Goal: Task Accomplishment & Management: Complete application form

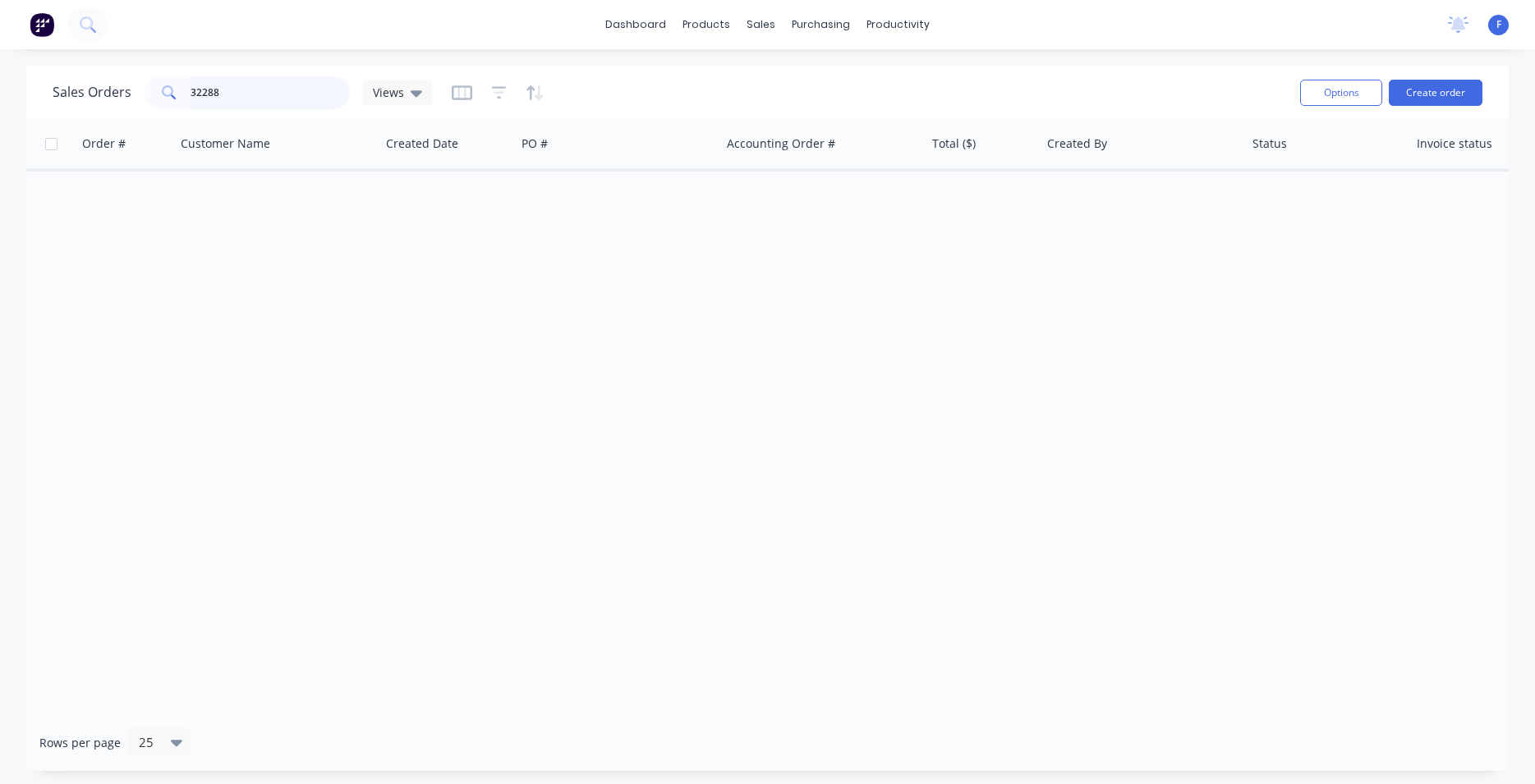
click at [234, 90] on input "32288" at bounding box center [270, 92] width 160 height 33
type input "3"
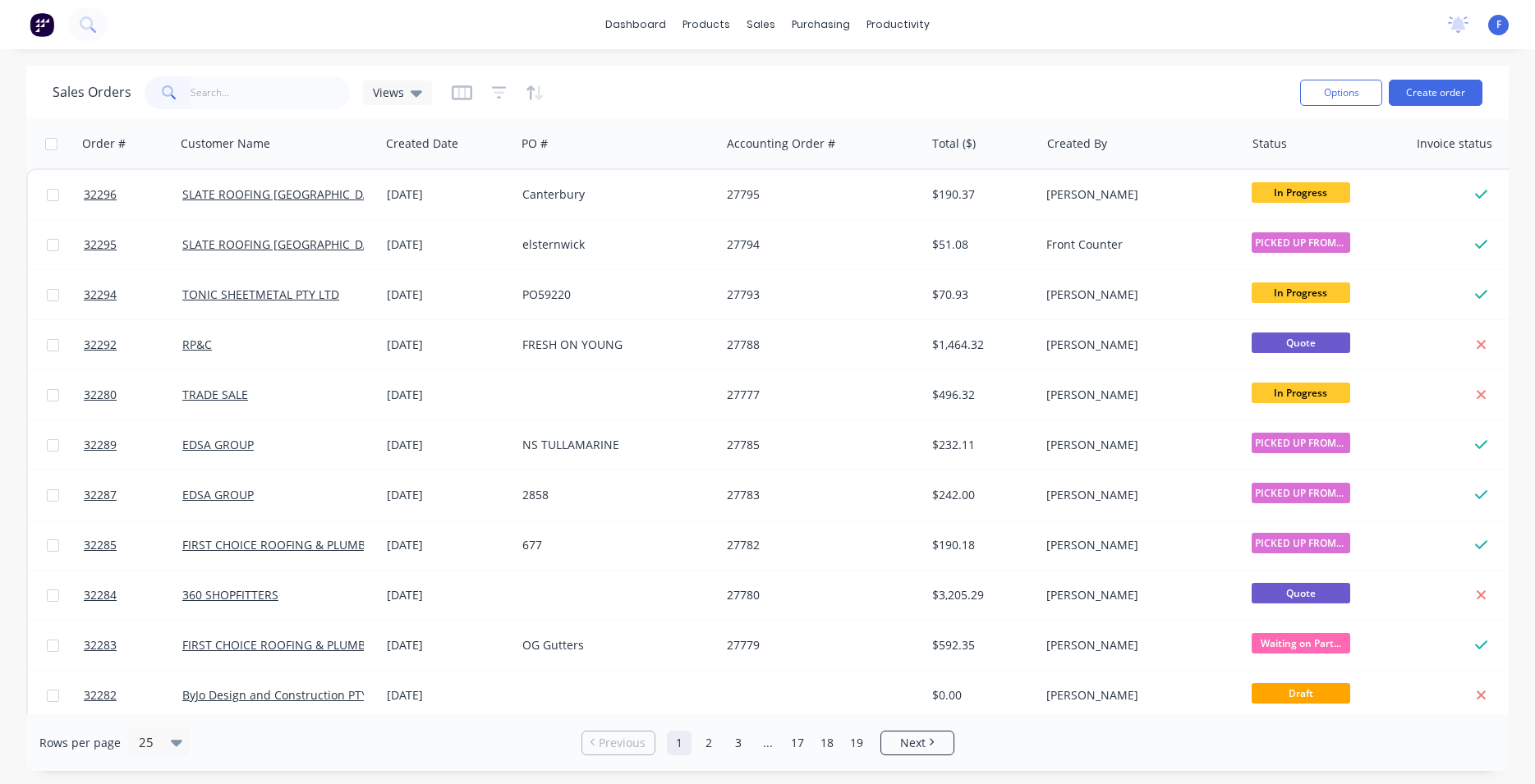
click at [40, 24] on img at bounding box center [41, 24] width 24 height 24
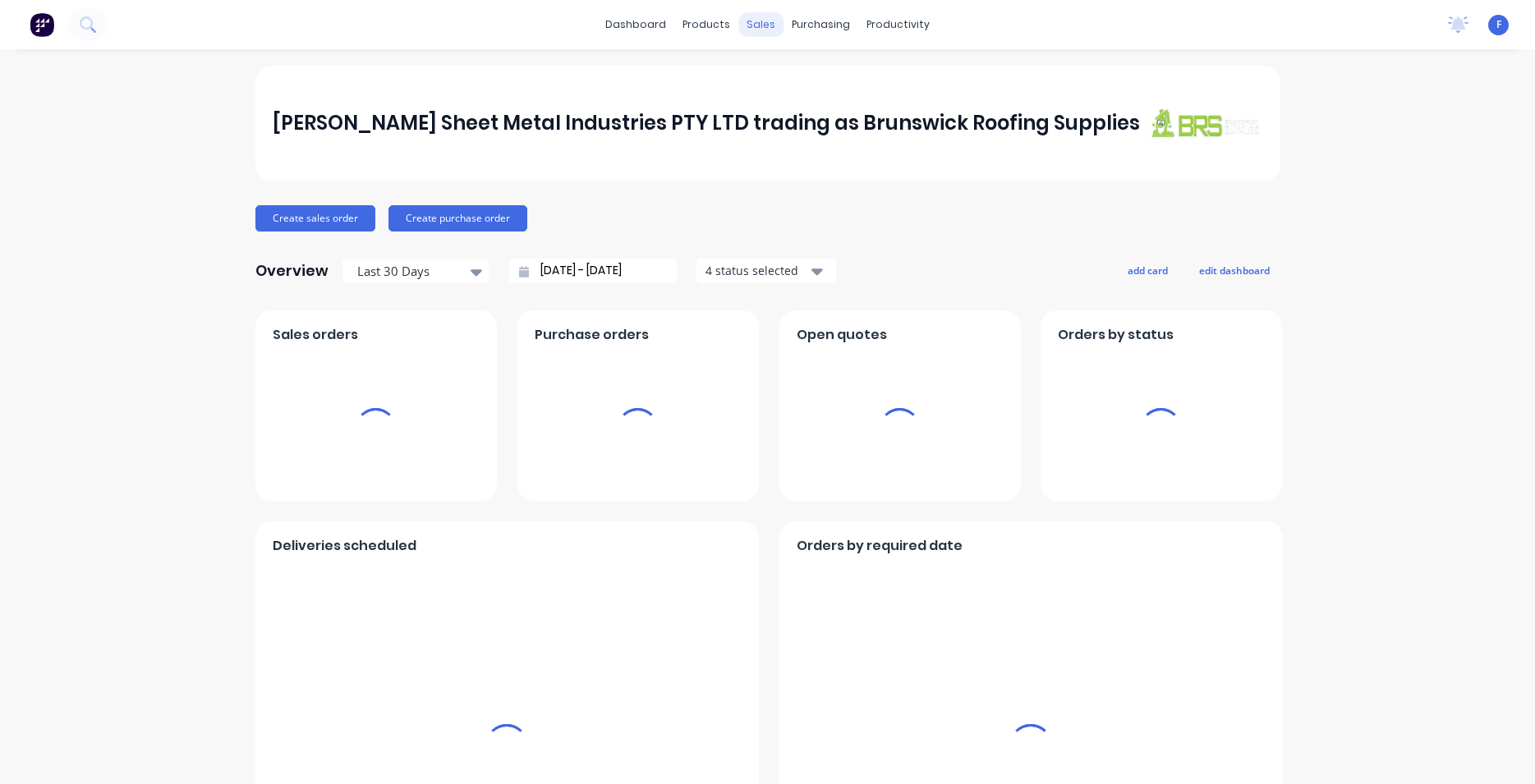
click at [746, 25] on div "sales" at bounding box center [761, 24] width 45 height 24
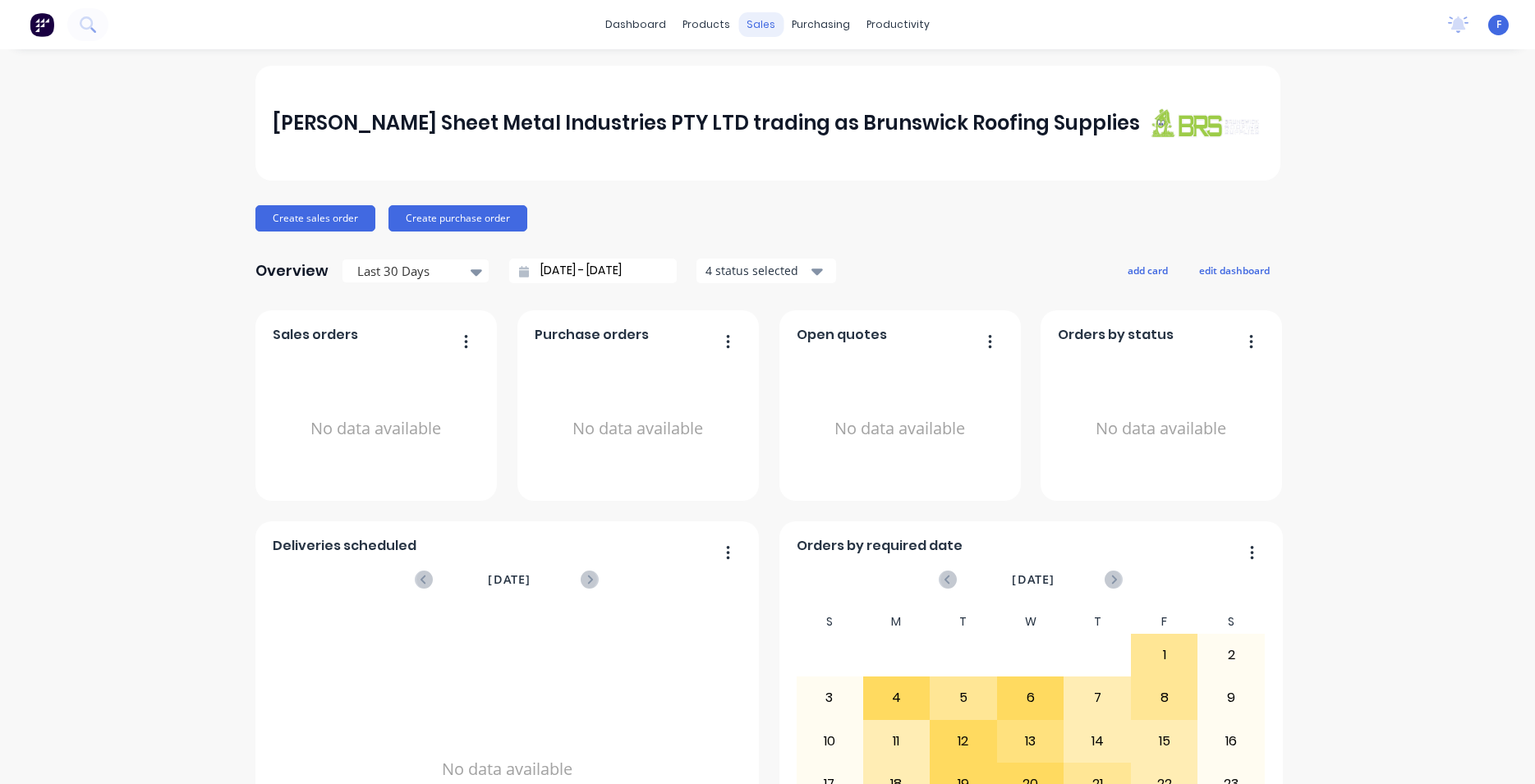
click at [751, 24] on div "sales" at bounding box center [761, 24] width 45 height 24
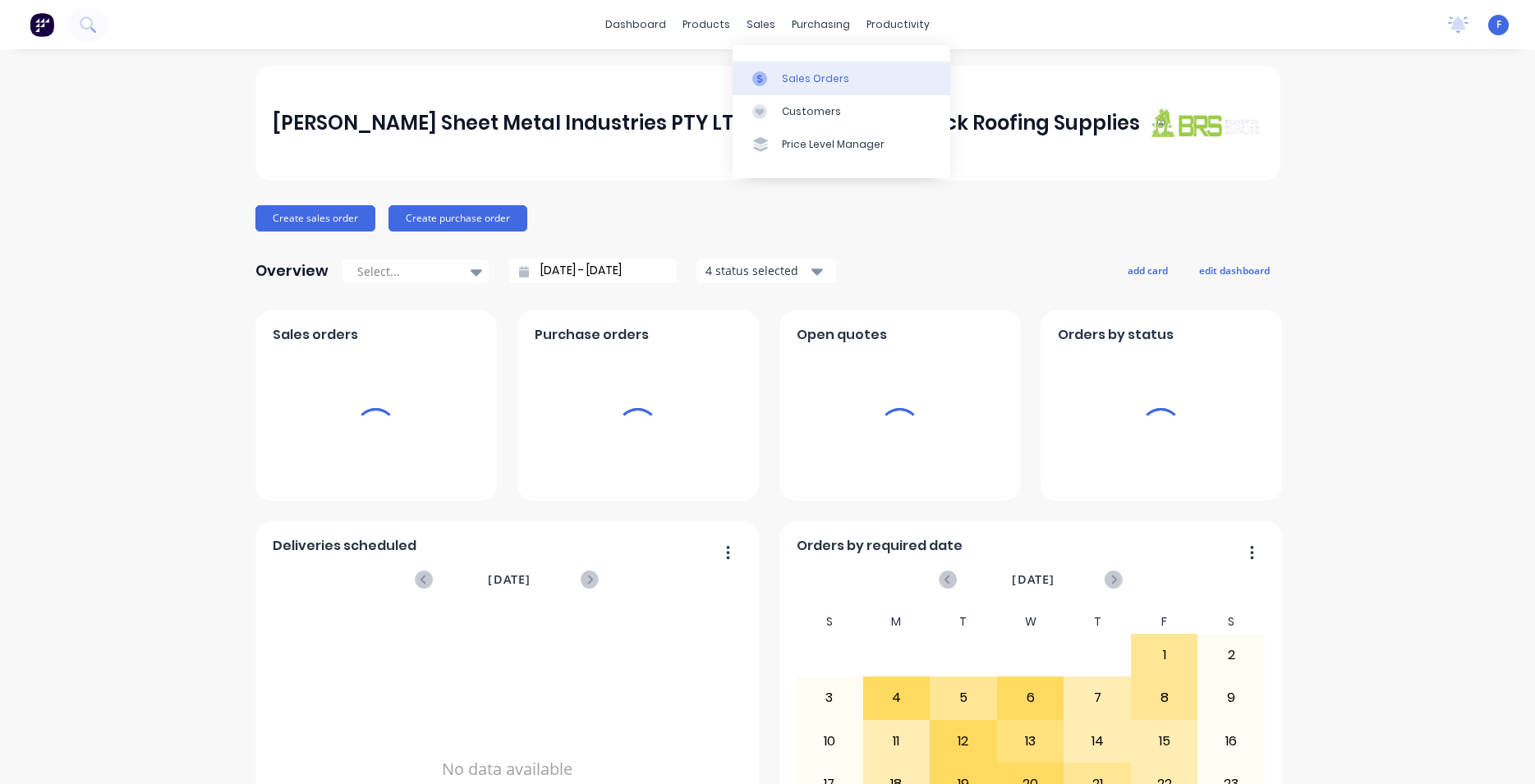
click at [832, 74] on div "Sales Orders" at bounding box center [816, 79] width 68 height 15
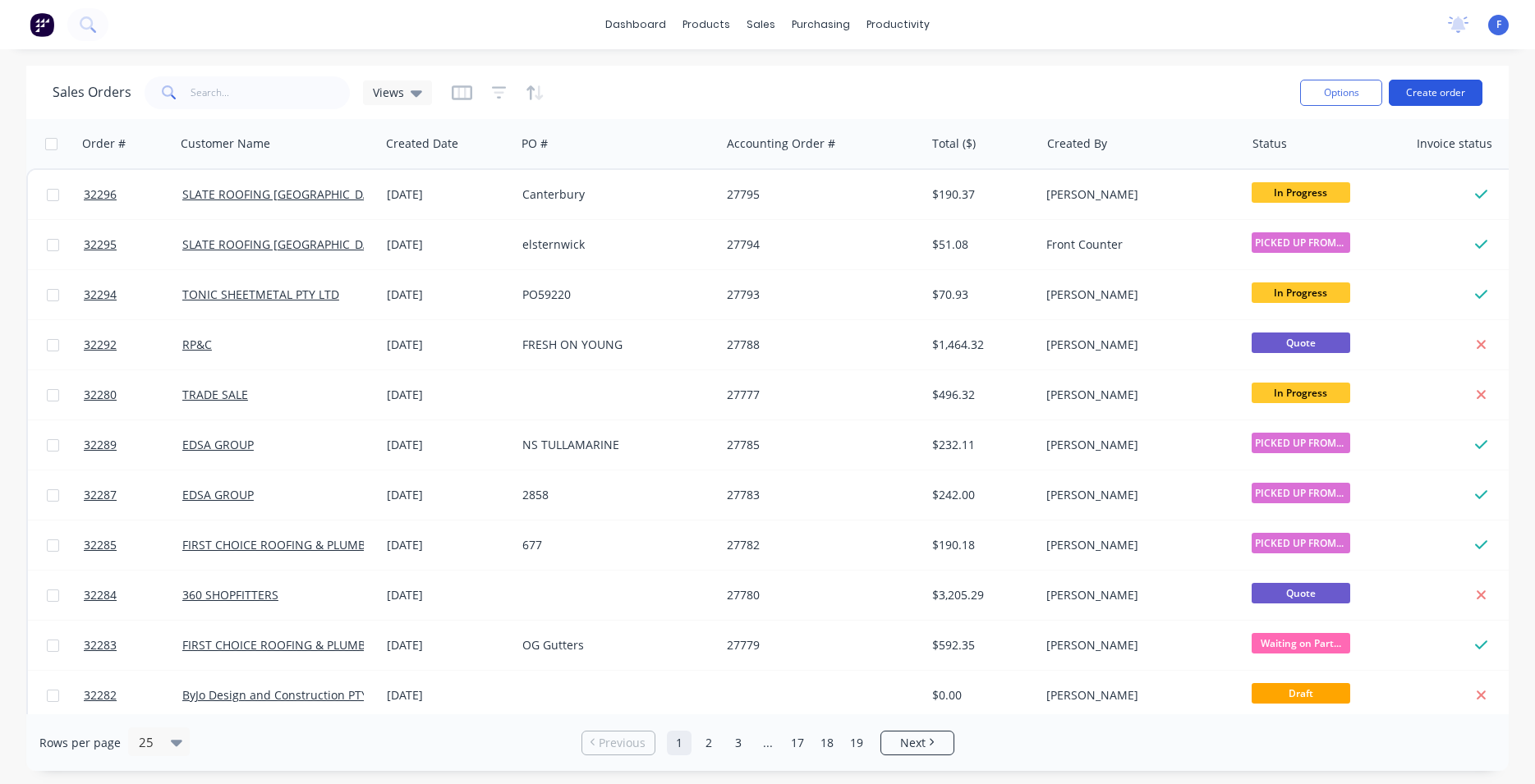
click at [1441, 91] on button "Create order" at bounding box center [1435, 93] width 93 height 26
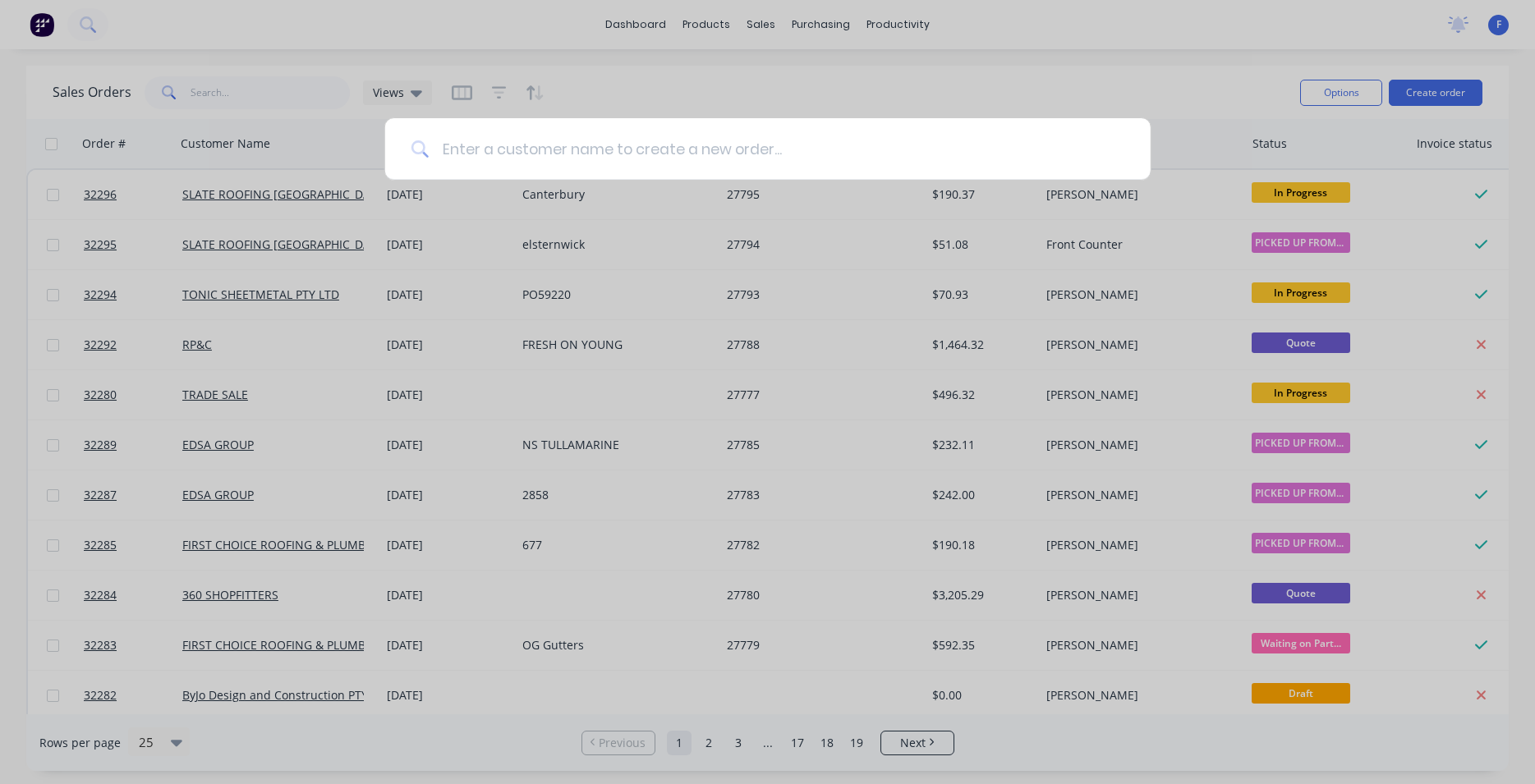
click at [621, 153] on input at bounding box center [776, 149] width 696 height 61
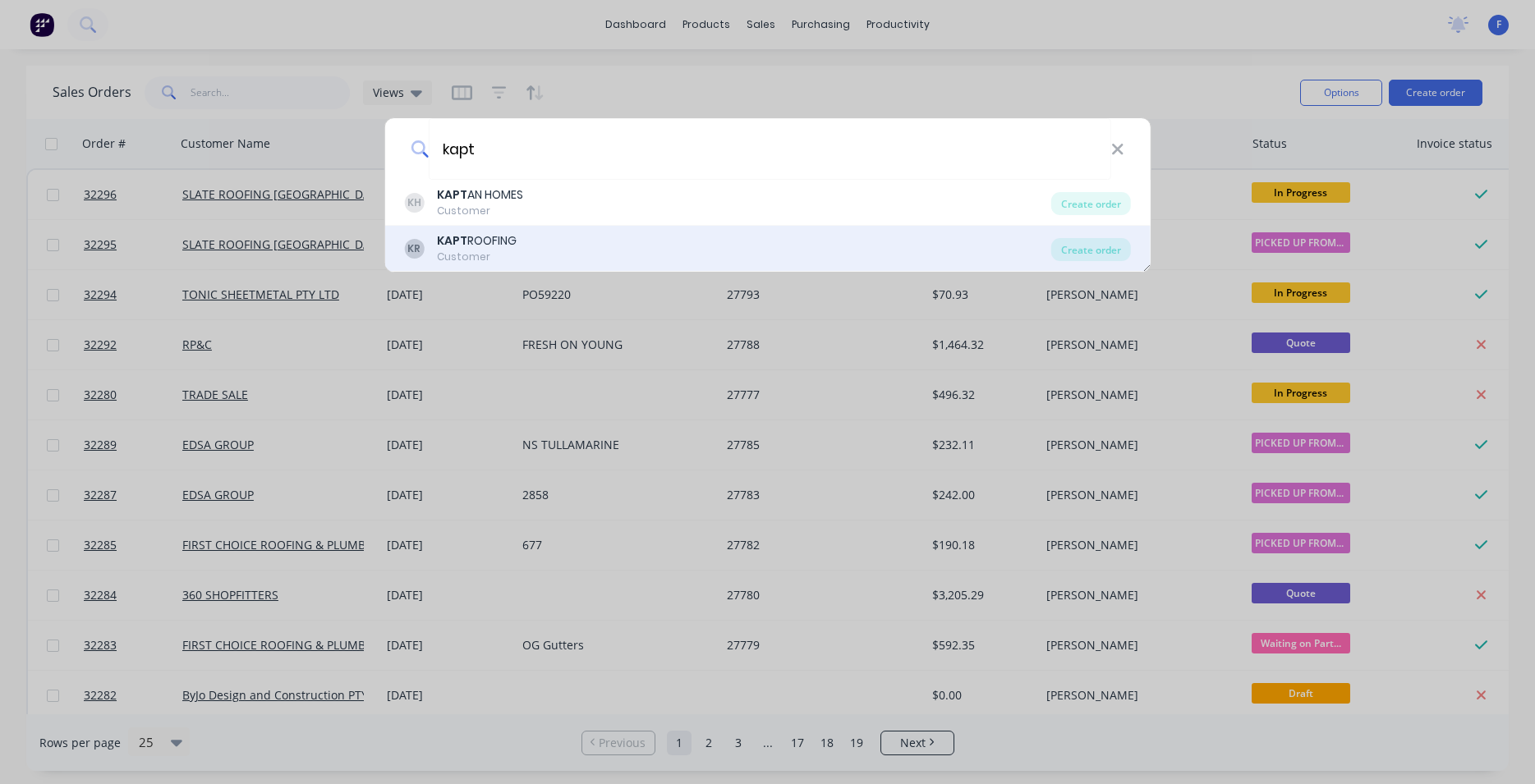
type input "kapt"
click at [510, 261] on div "Customer" at bounding box center [477, 257] width 80 height 15
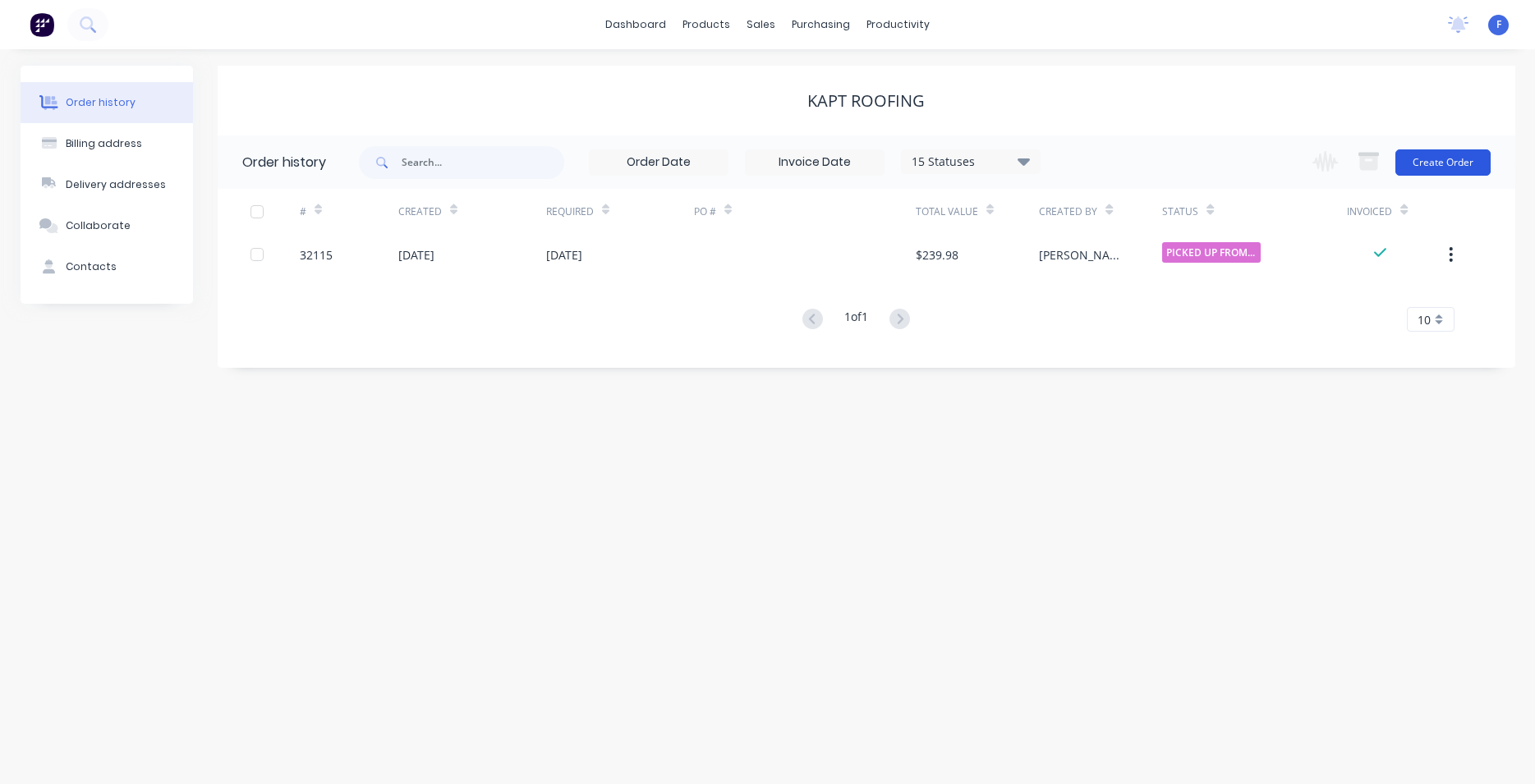
click at [1446, 164] on button "Create Order" at bounding box center [1443, 163] width 95 height 26
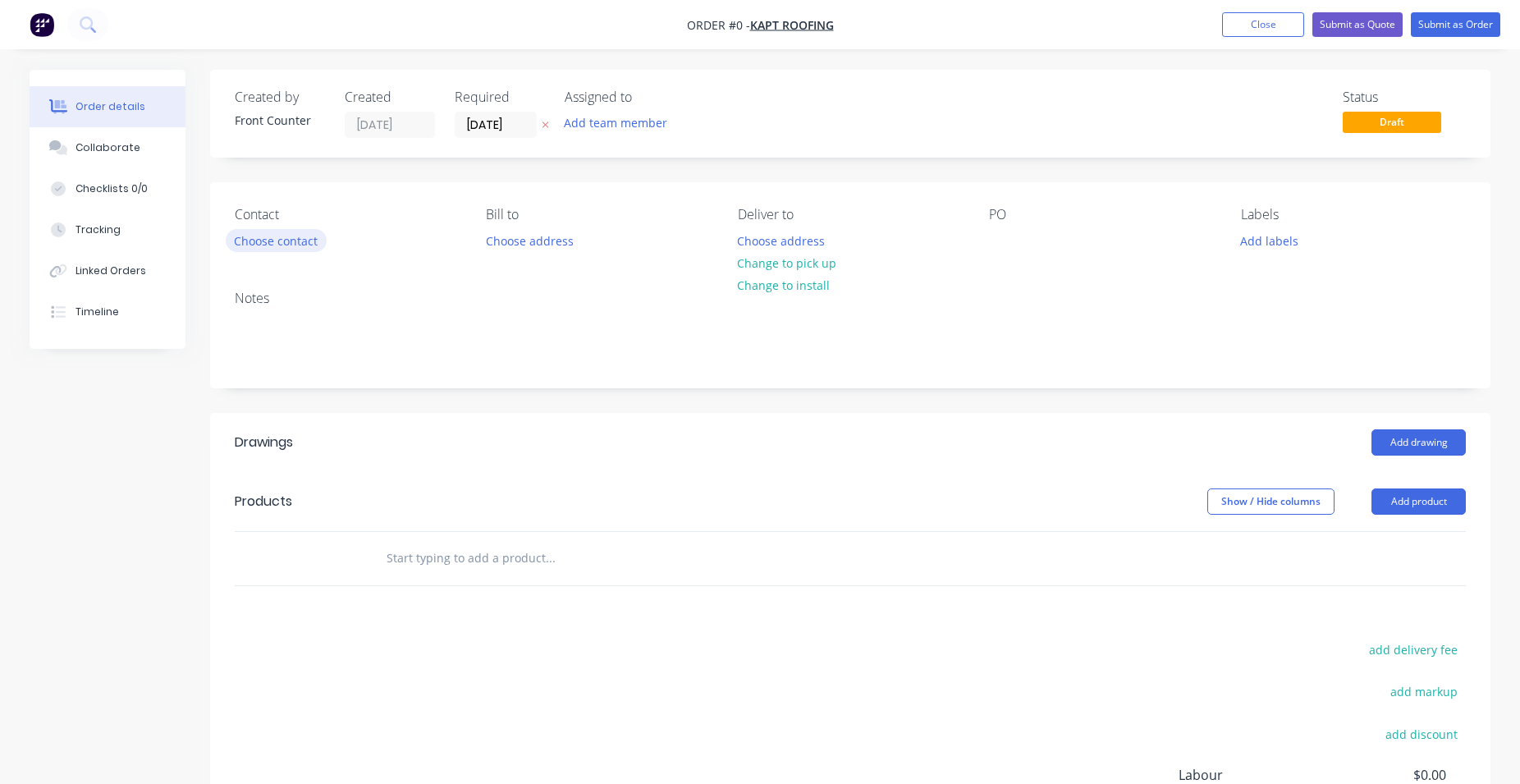
click at [235, 235] on button "Choose contact" at bounding box center [276, 240] width 101 height 23
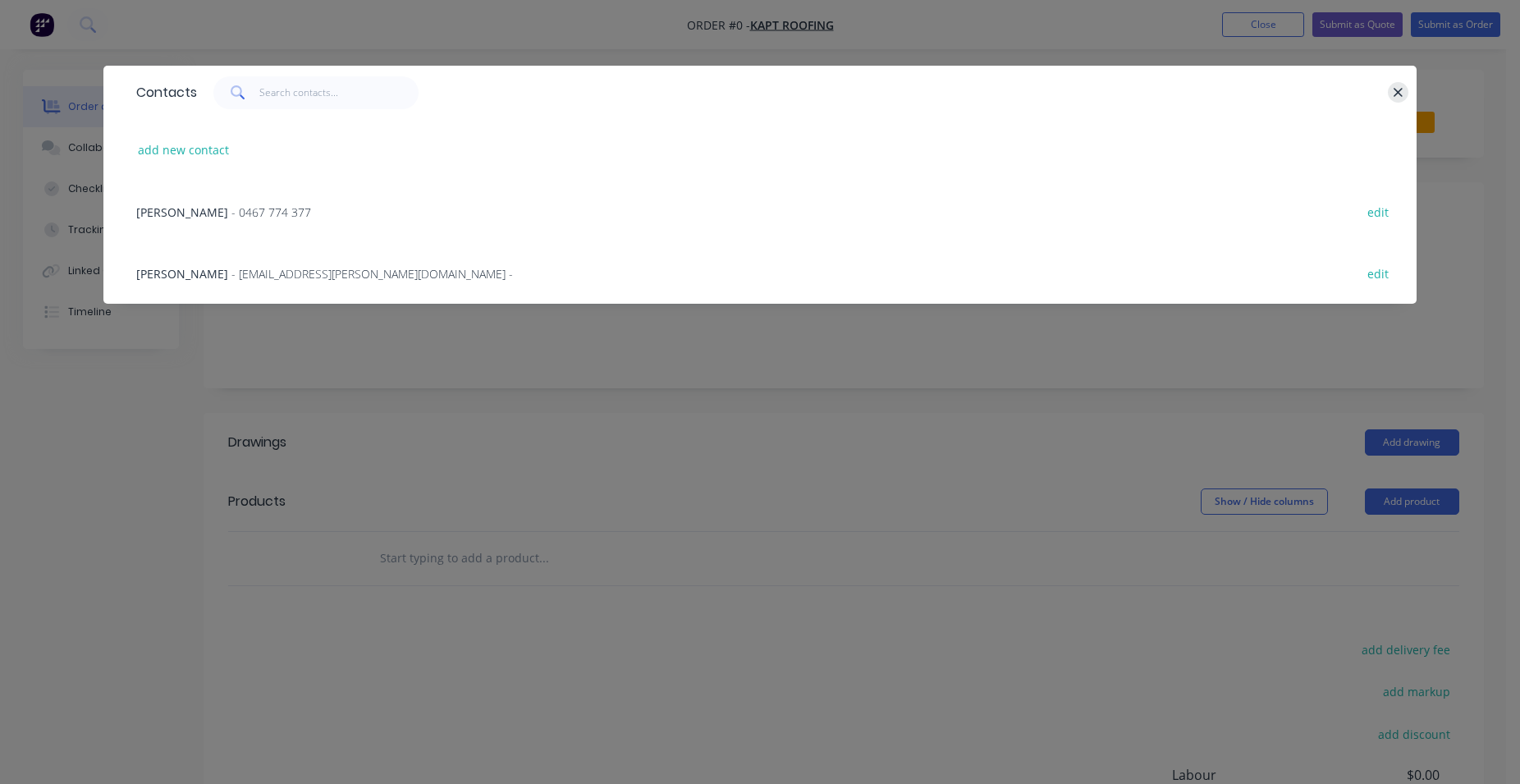
click at [1402, 94] on icon "button" at bounding box center [1398, 93] width 10 height 15
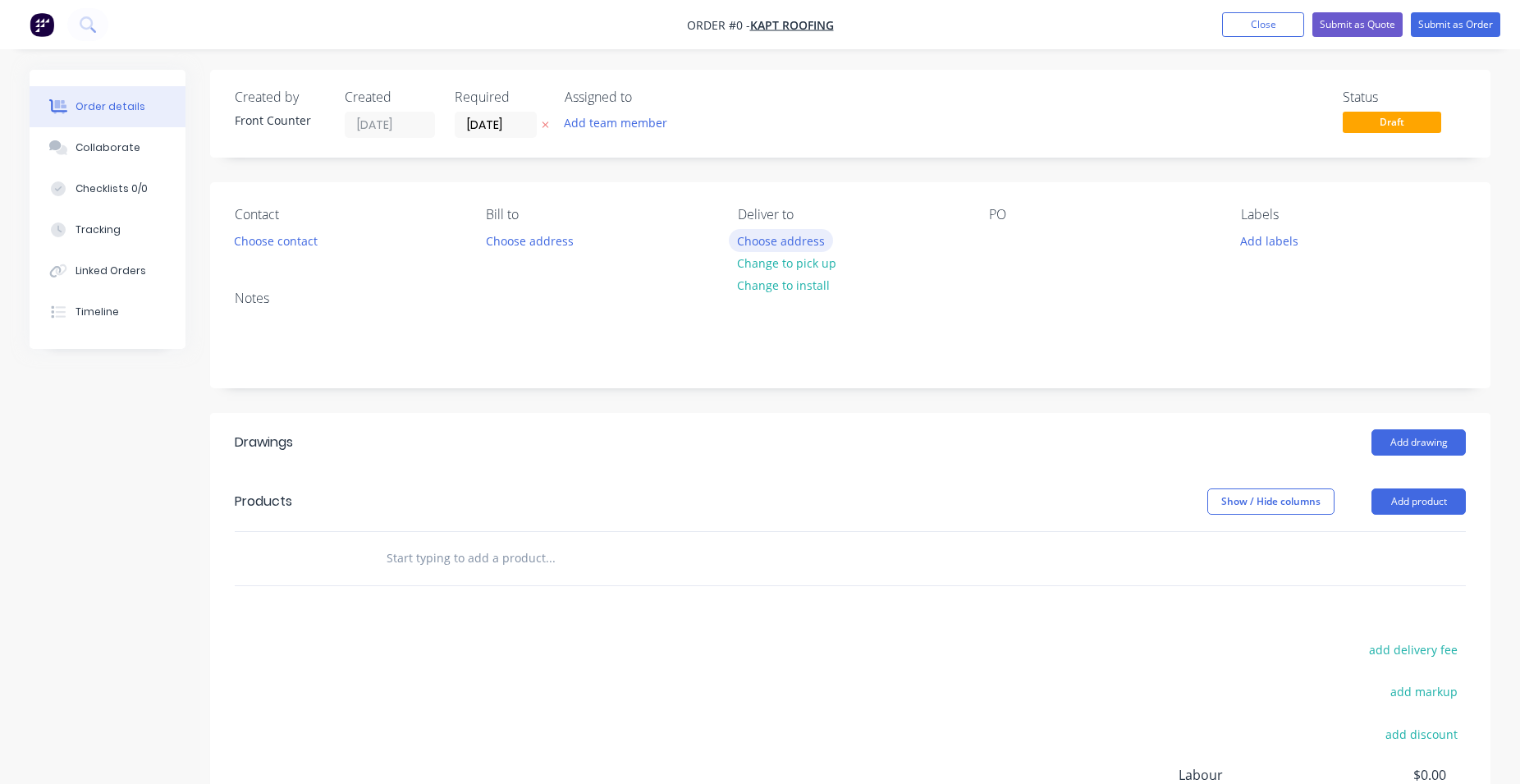
click at [795, 244] on button "Choose address" at bounding box center [781, 240] width 105 height 23
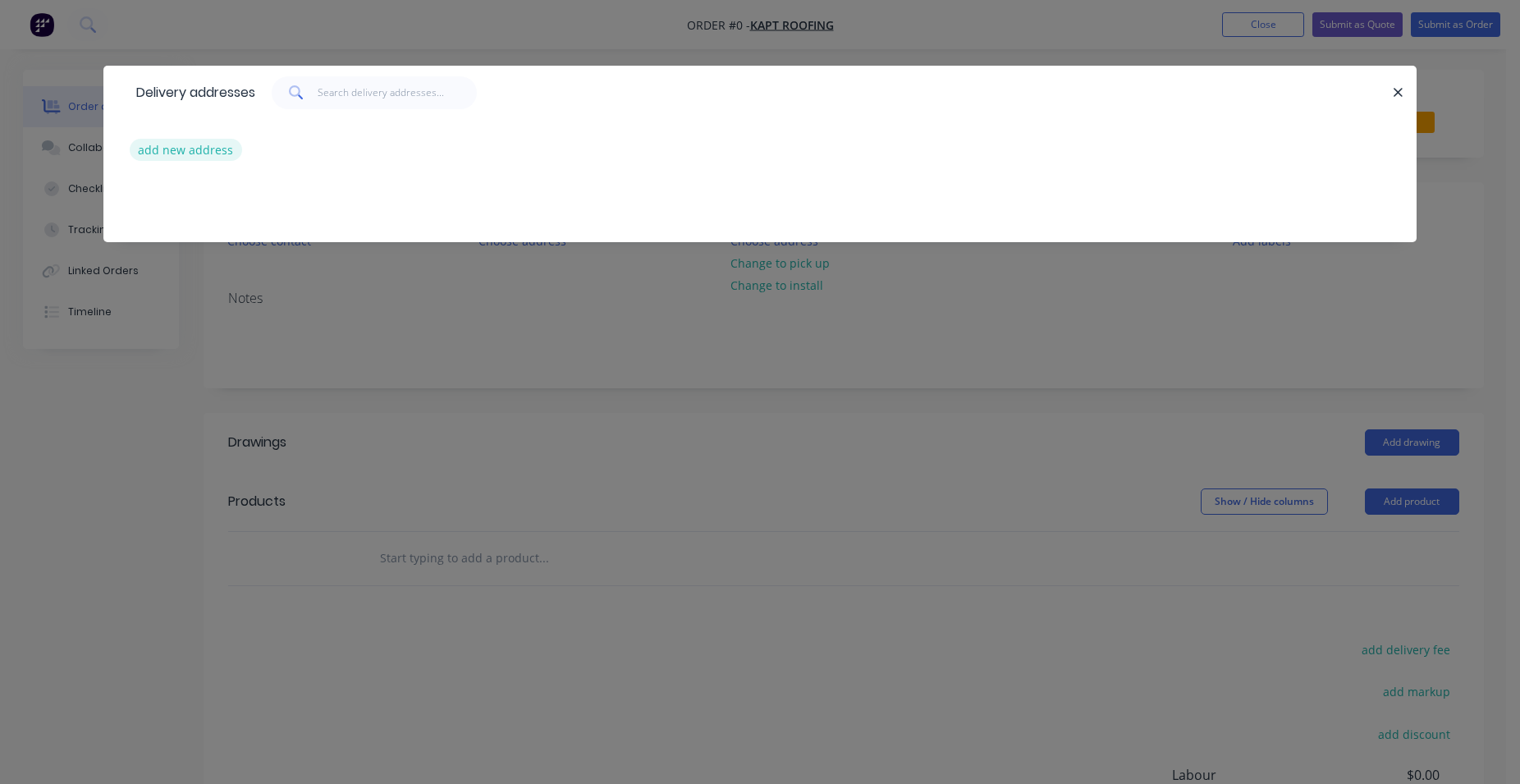
click at [189, 154] on button "add new address" at bounding box center [185, 150] width 112 height 23
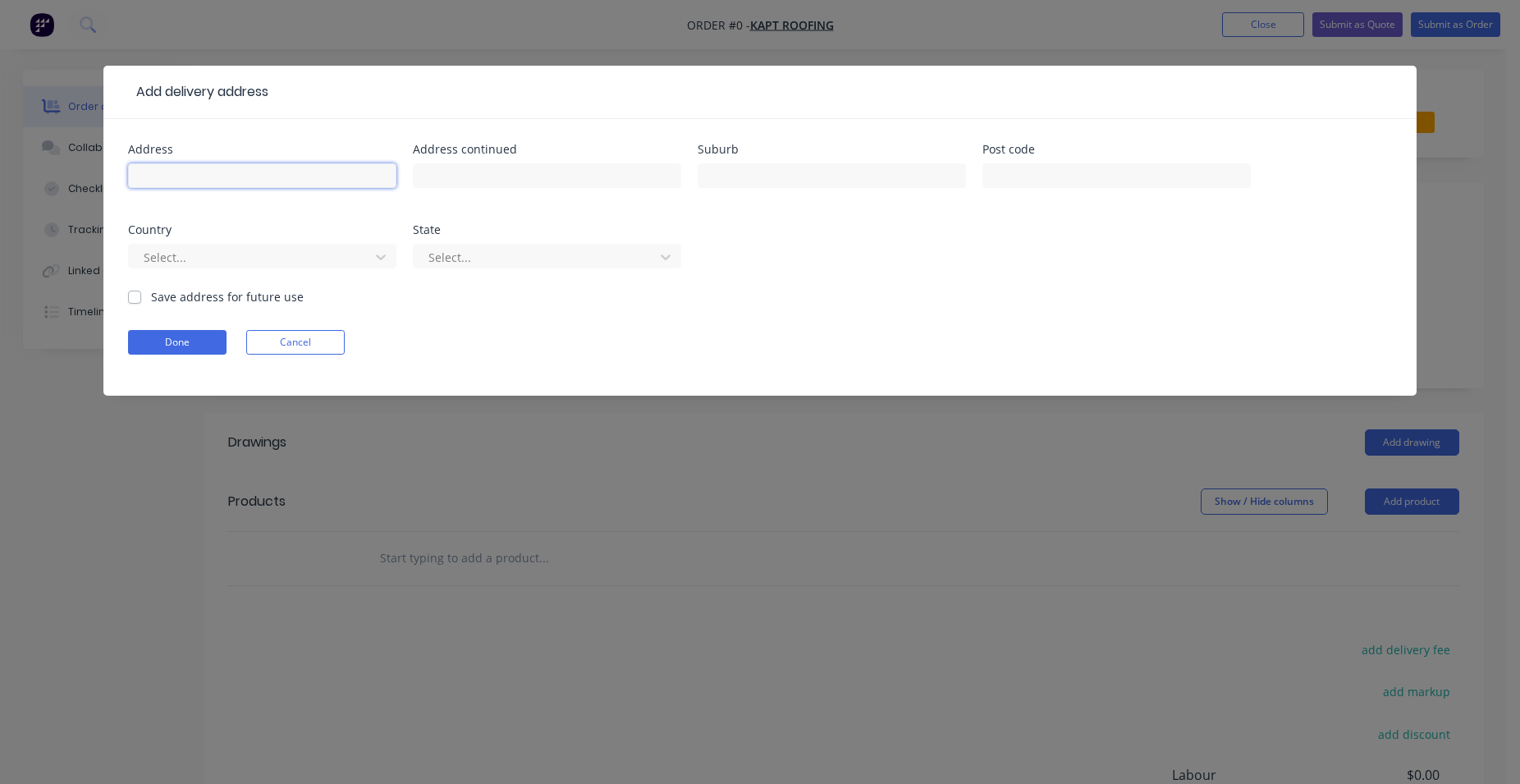
click at [213, 183] on input "text" at bounding box center [262, 176] width 268 height 24
type input "[STREET_ADDRESS][PERSON_NAME]"
type input "fitzroy north"
click at [151, 294] on label "Save address for future use" at bounding box center [227, 296] width 152 height 17
click at [134, 294] on input "Save address for future use" at bounding box center [135, 296] width 13 height 16
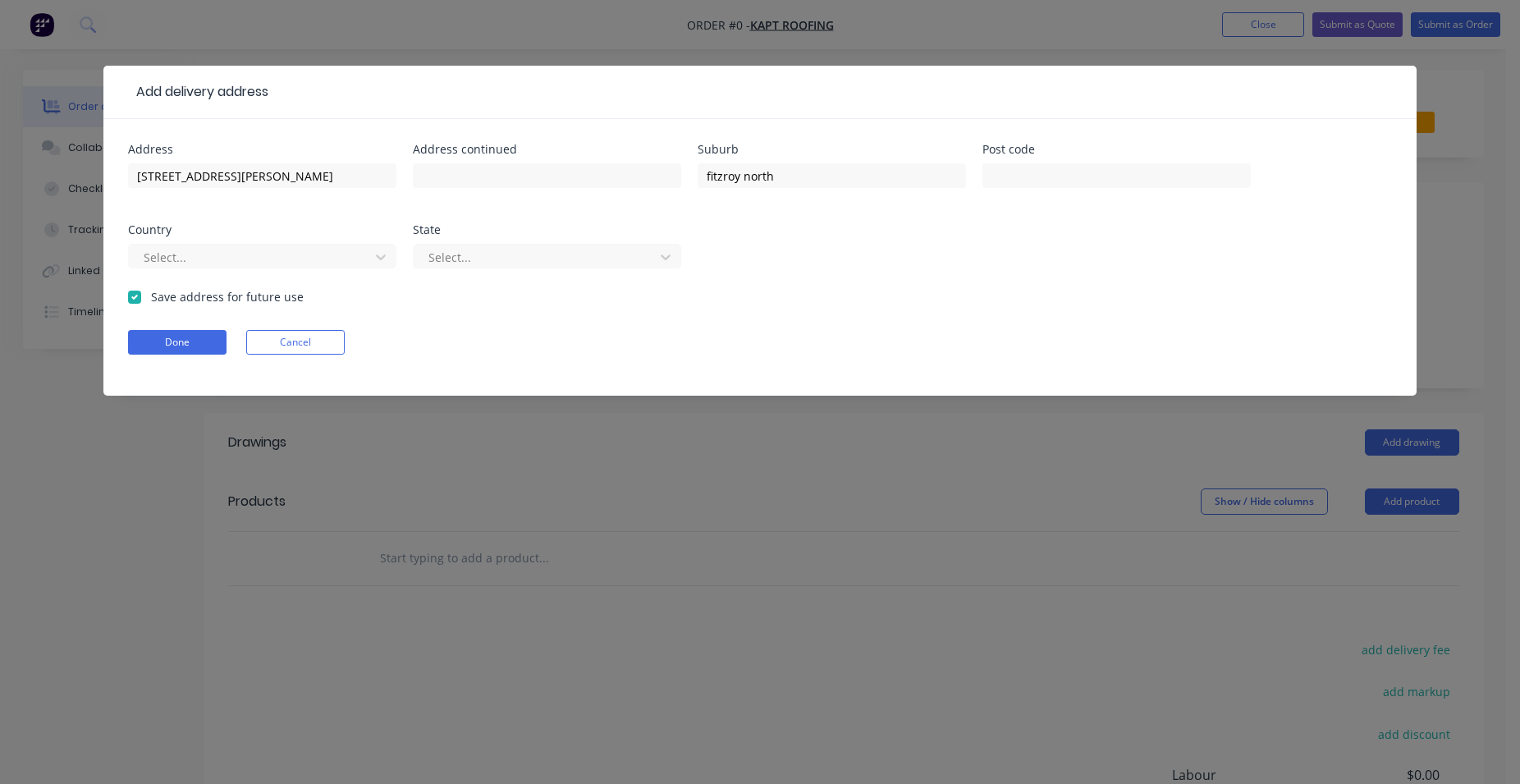
checkbox input "true"
click at [189, 344] on button "Done" at bounding box center [177, 343] width 99 height 24
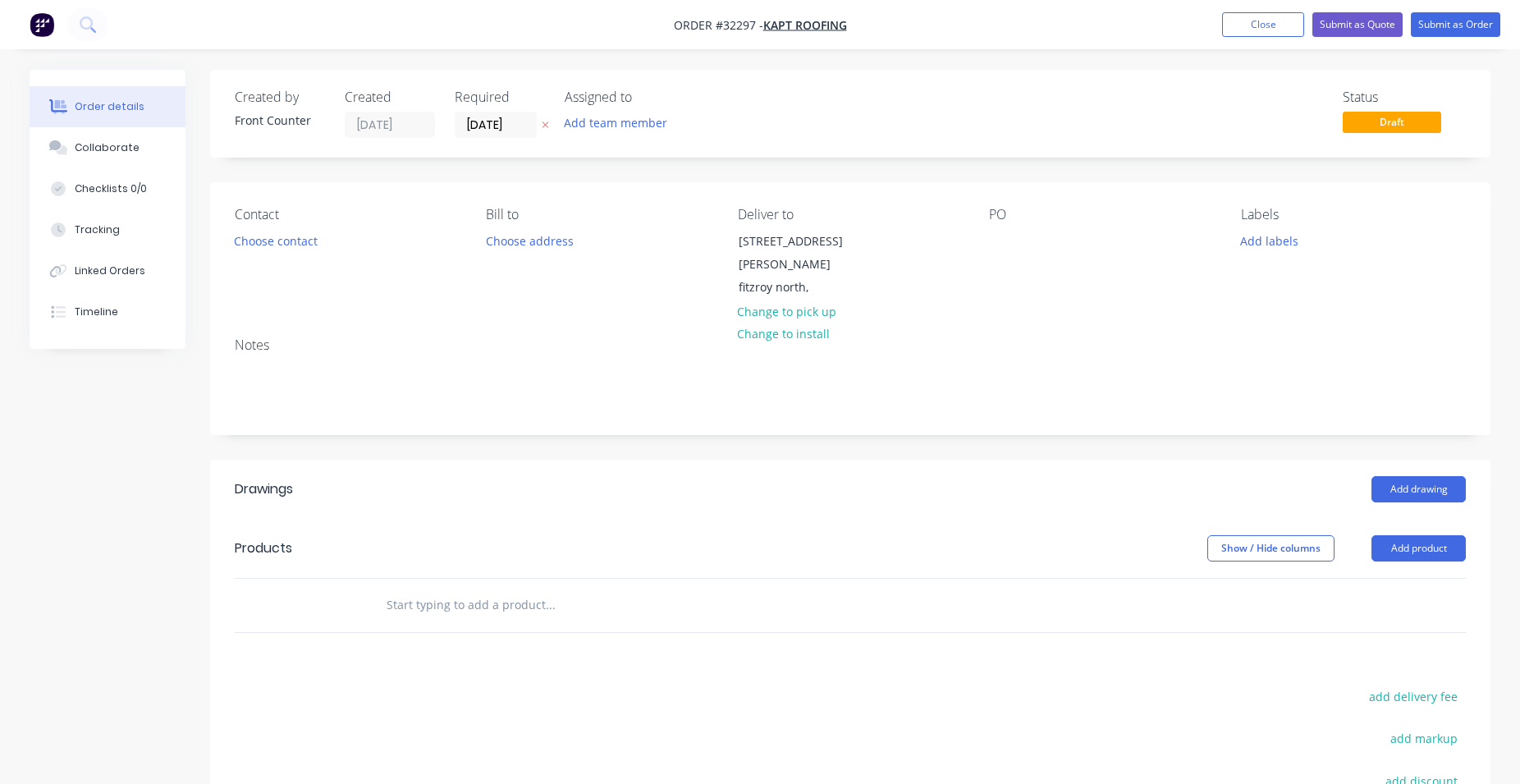
scroll to position [249, 0]
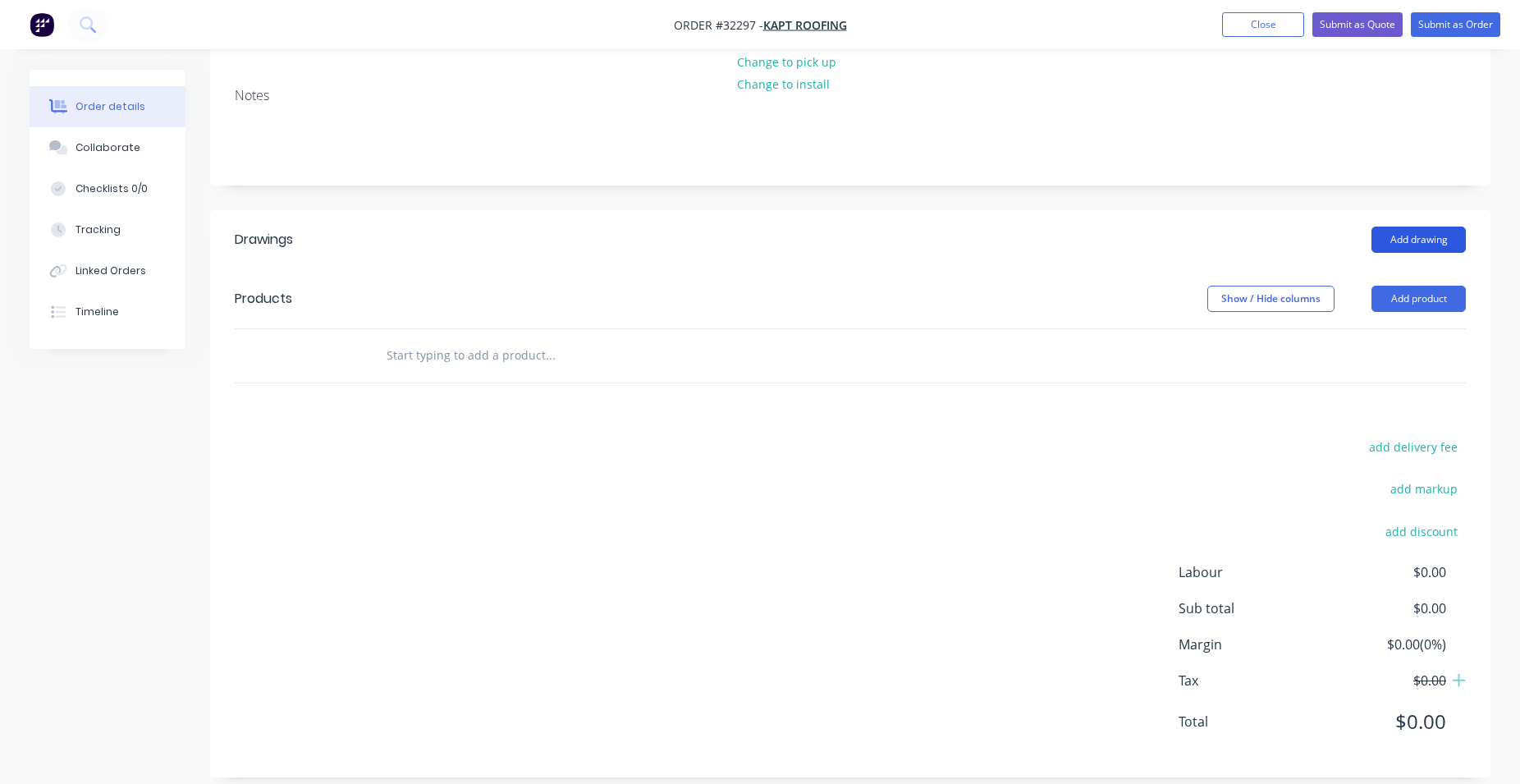
click at [1427, 227] on button "Add drawing" at bounding box center [1418, 240] width 94 height 26
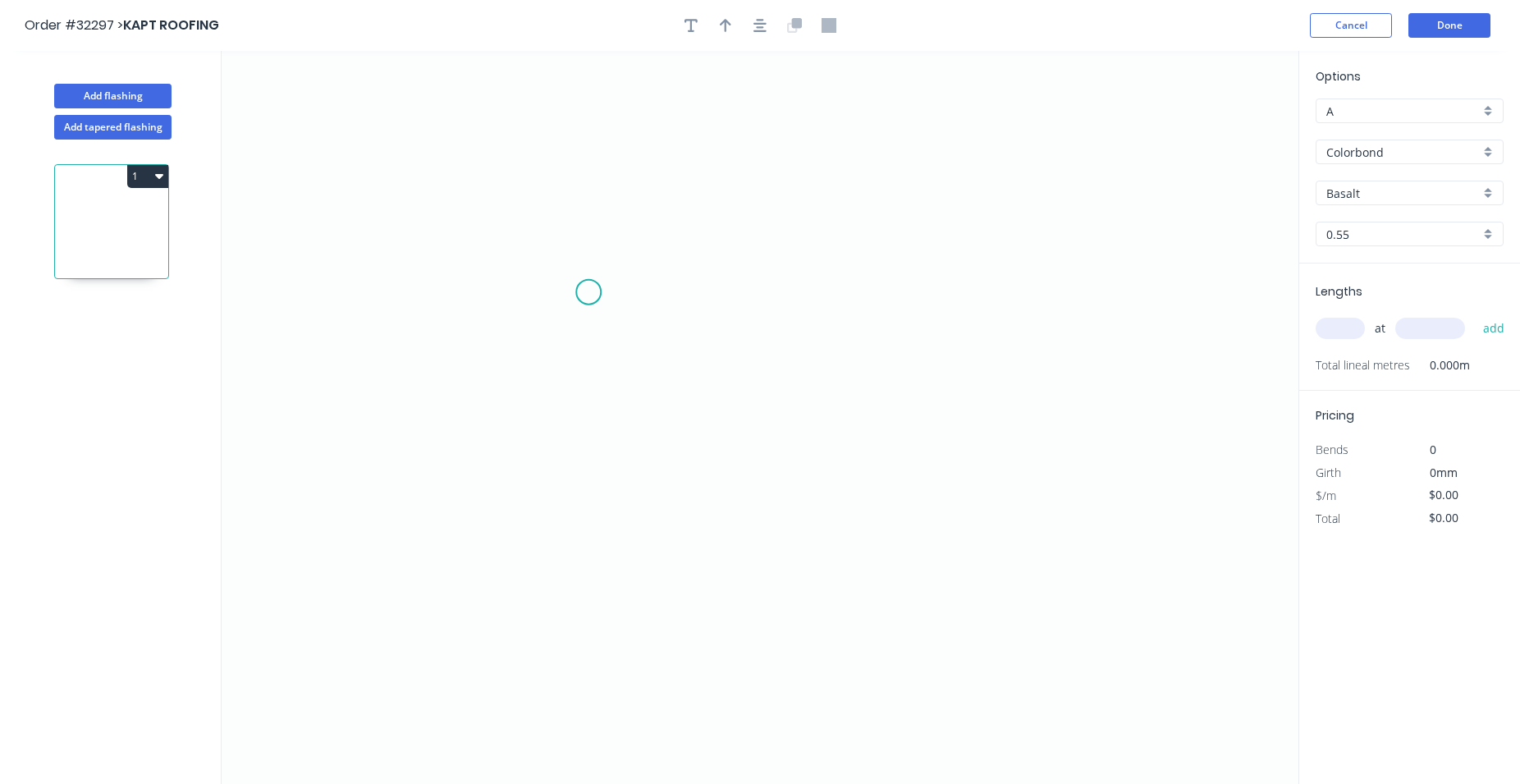
click at [588, 292] on icon "0" at bounding box center [760, 417] width 1077 height 733
drag, startPoint x: 1013, startPoint y: 305, endPoint x: 1002, endPoint y: 341, distance: 37.6
click at [1012, 305] on icon "0" at bounding box center [760, 417] width 1077 height 733
click at [955, 477] on icon "0 ?" at bounding box center [760, 417] width 1077 height 733
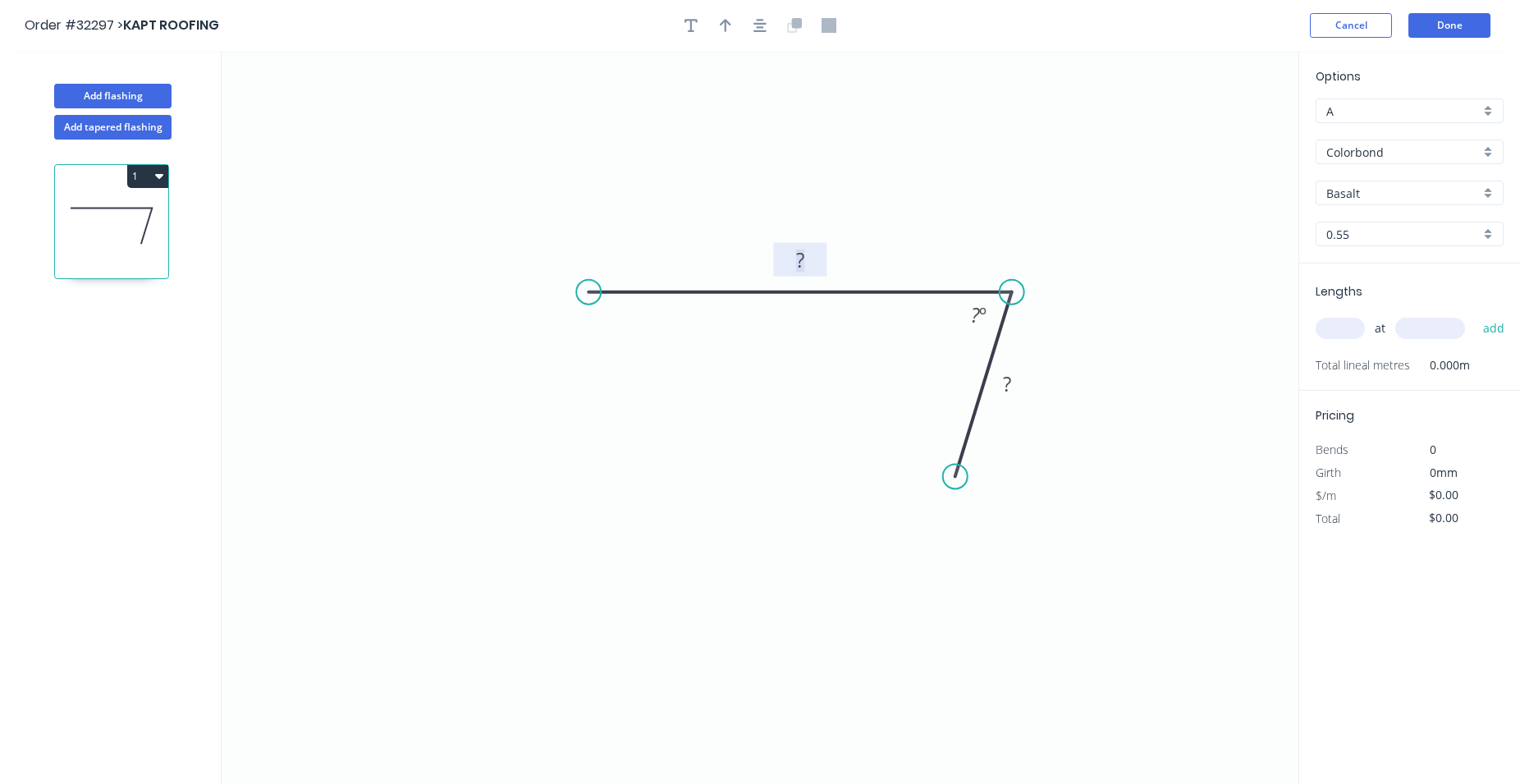
click at [805, 260] on tspan "?" at bounding box center [800, 260] width 8 height 27
type input "$14.02"
click at [973, 314] on tspan "?" at bounding box center [976, 314] width 9 height 27
click at [760, 26] on icon "button" at bounding box center [760, 25] width 13 height 15
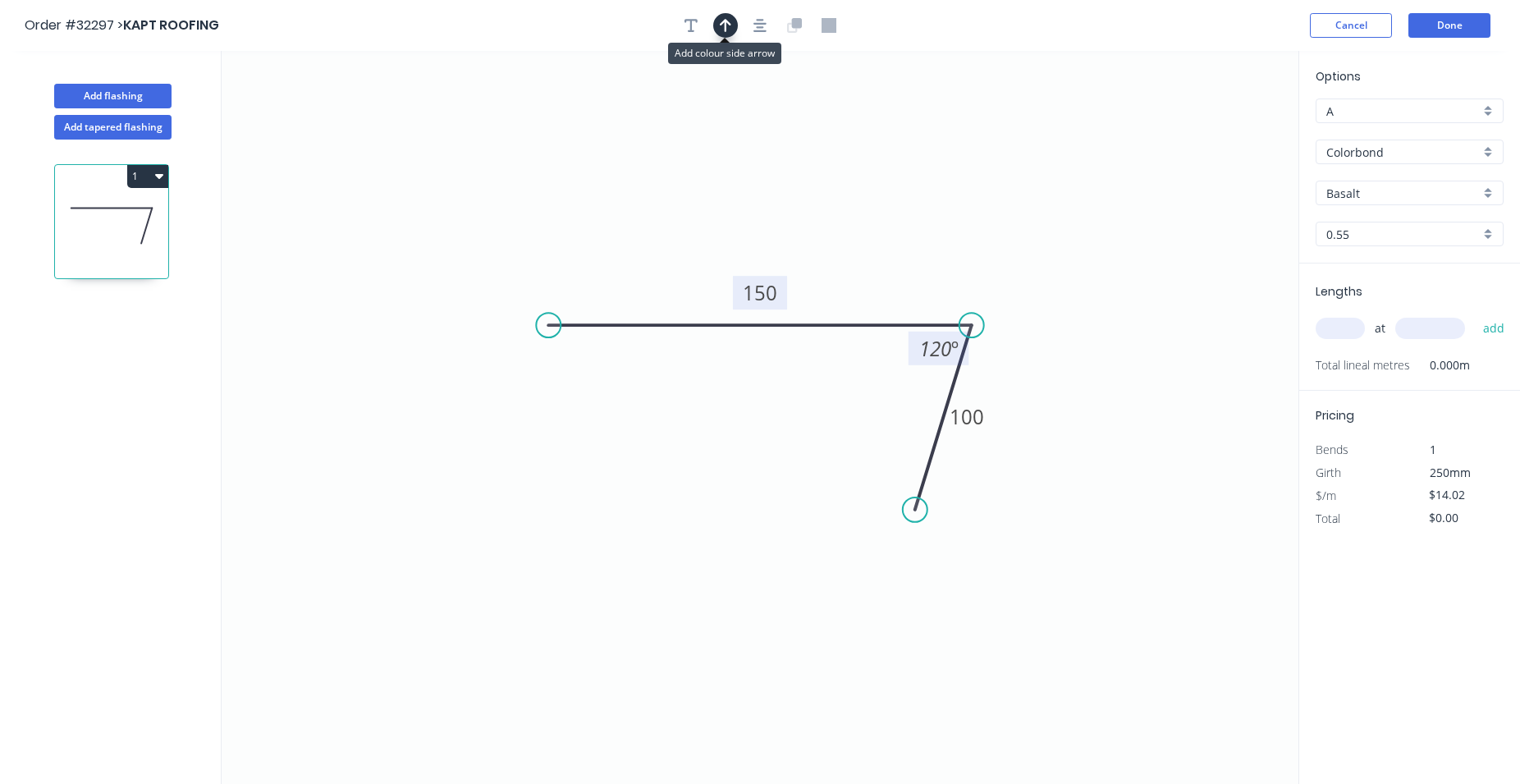
click at [721, 23] on icon "button" at bounding box center [726, 25] width 11 height 15
drag, startPoint x: 1211, startPoint y: 127, endPoint x: 848, endPoint y: 262, distance: 387.3
click at [848, 262] on icon at bounding box center [848, 243] width 15 height 53
click at [1486, 194] on div "Basalt" at bounding box center [1410, 193] width 188 height 24
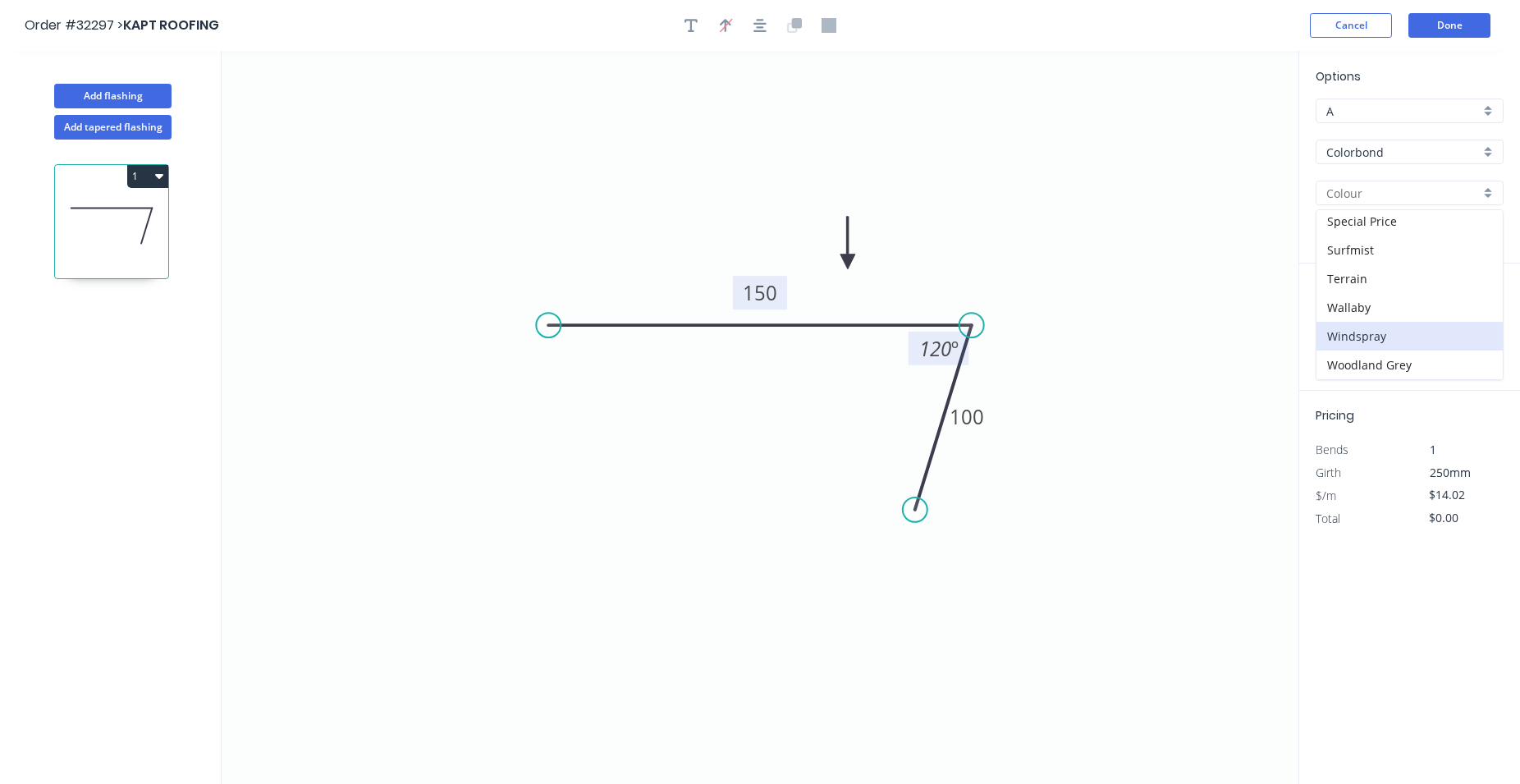
scroll to position [30, 0]
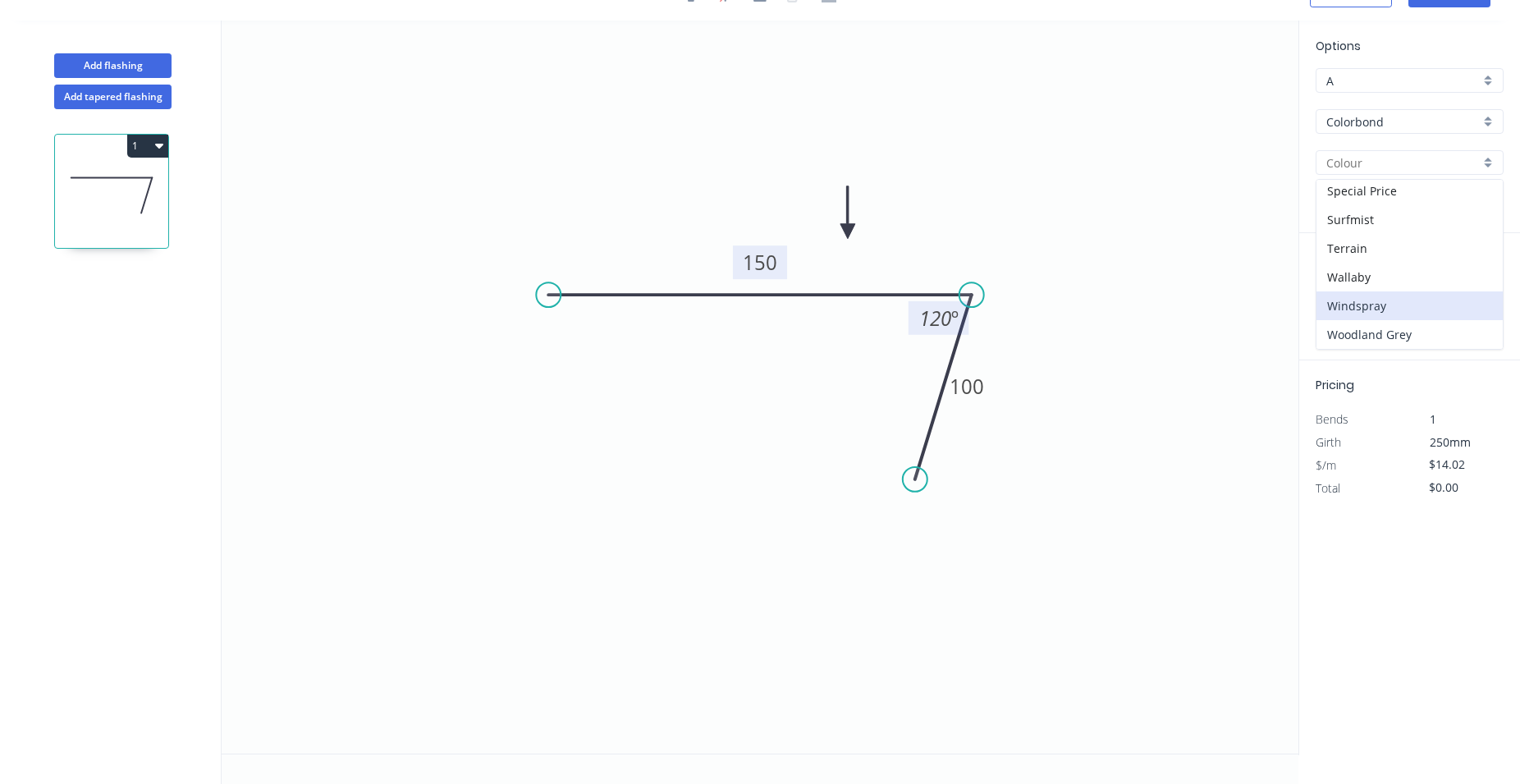
click at [1425, 330] on div "Woodland Grey" at bounding box center [1410, 334] width 186 height 29
type input "Woodland Grey"
click at [1341, 299] on input "text" at bounding box center [1340, 297] width 49 height 22
type input "1"
type input "5730"
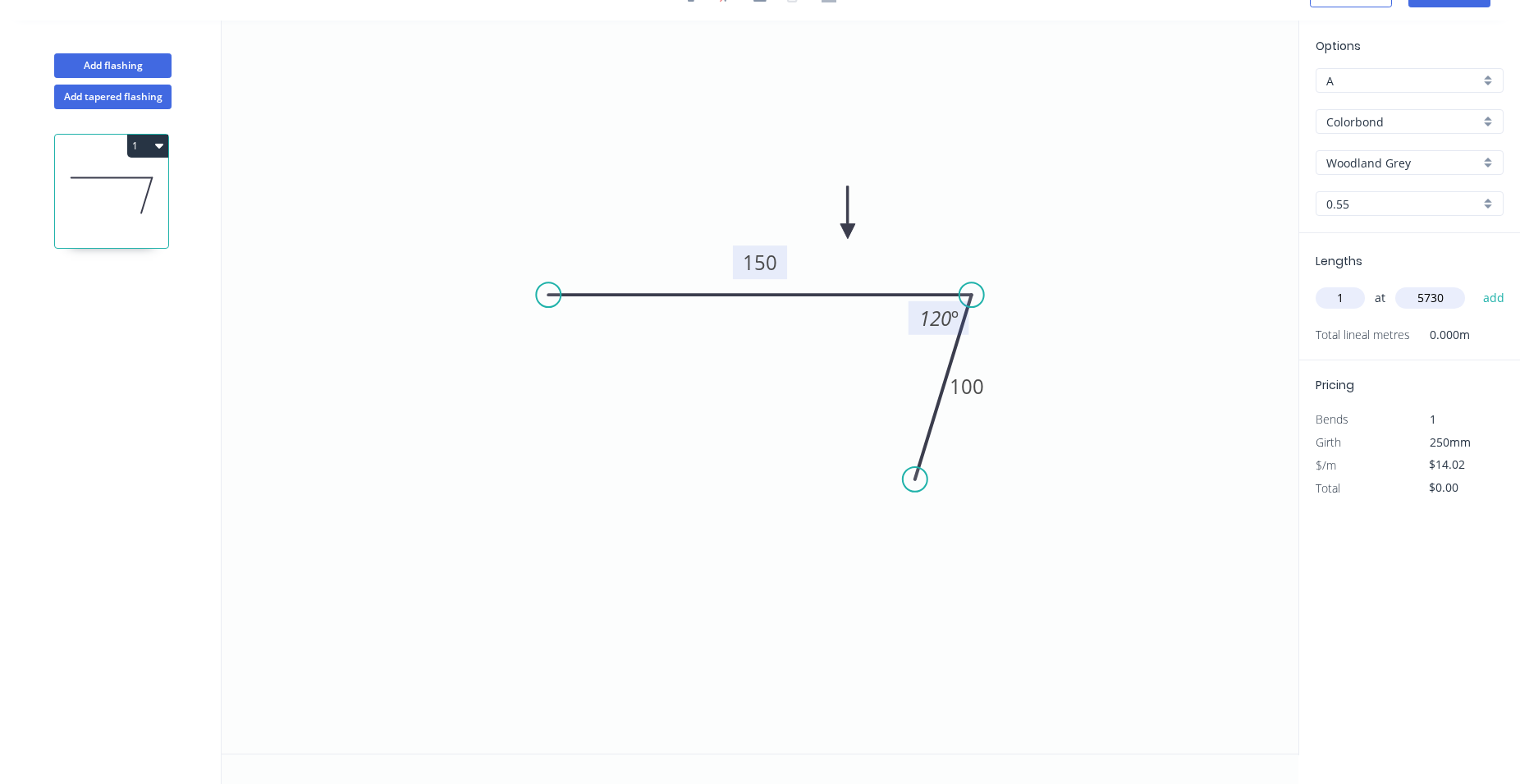
click at [1475, 284] on button "add" at bounding box center [1494, 298] width 39 height 28
type input "$80.33"
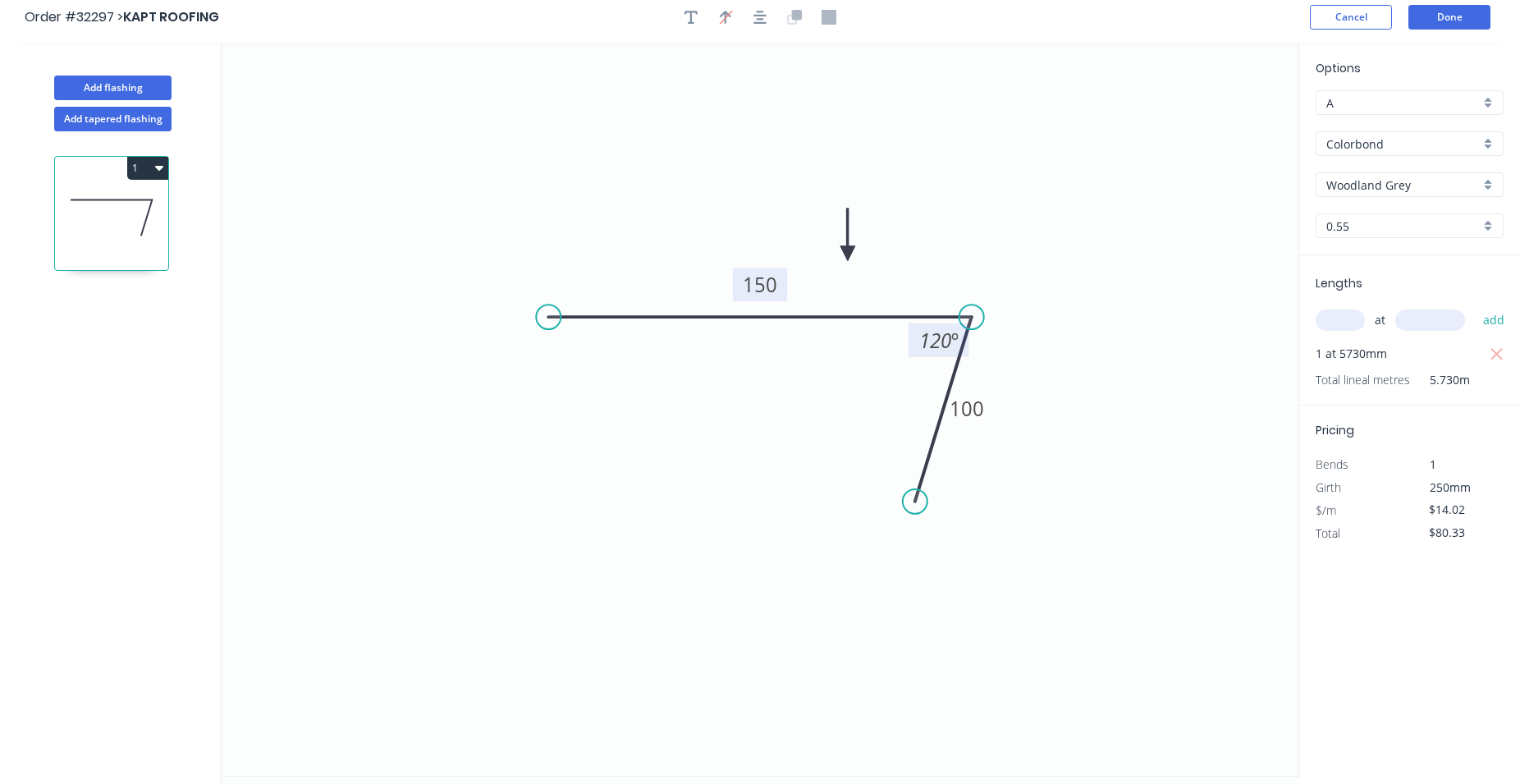
scroll to position [0, 0]
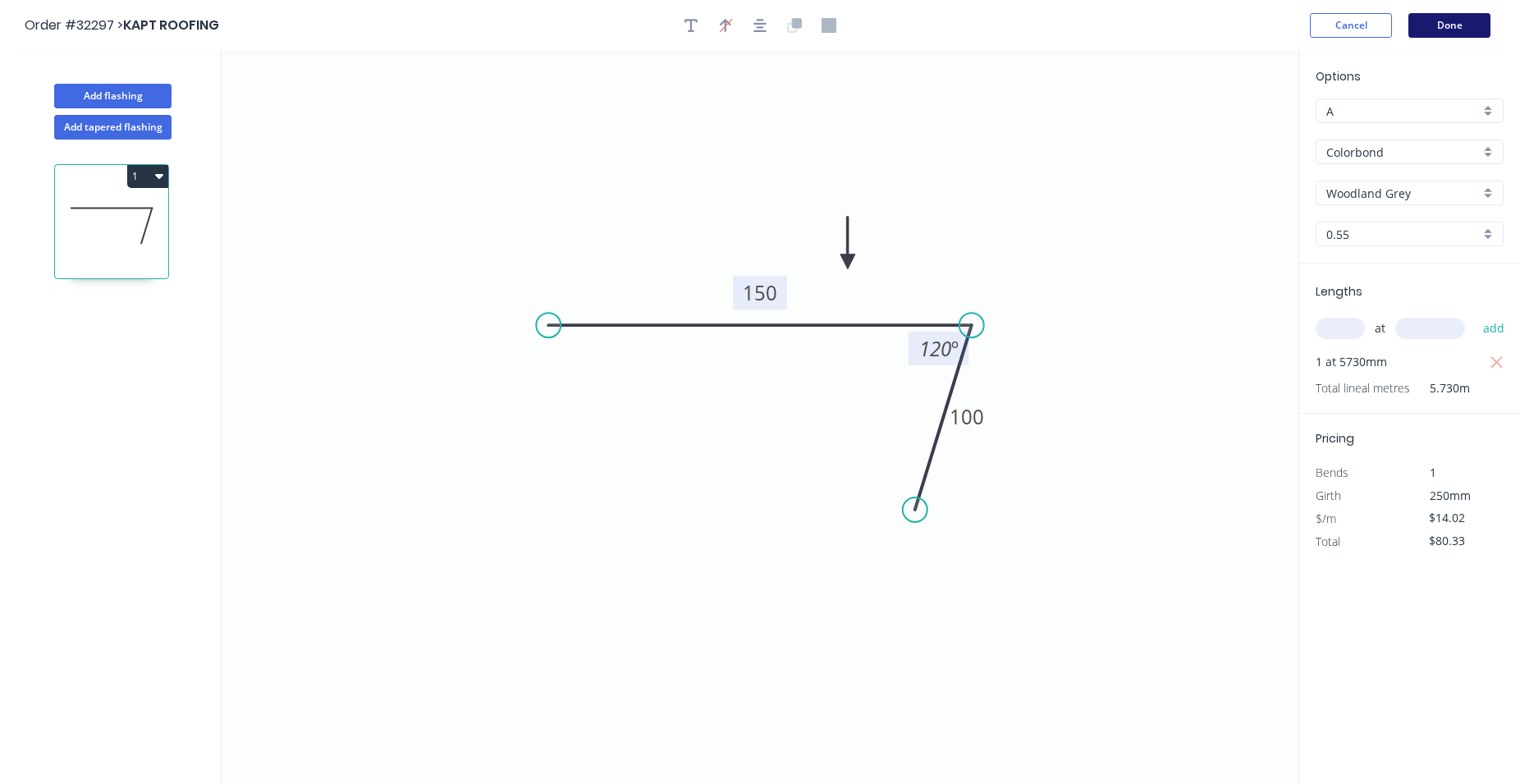
click at [1458, 25] on button "Done" at bounding box center [1449, 25] width 82 height 24
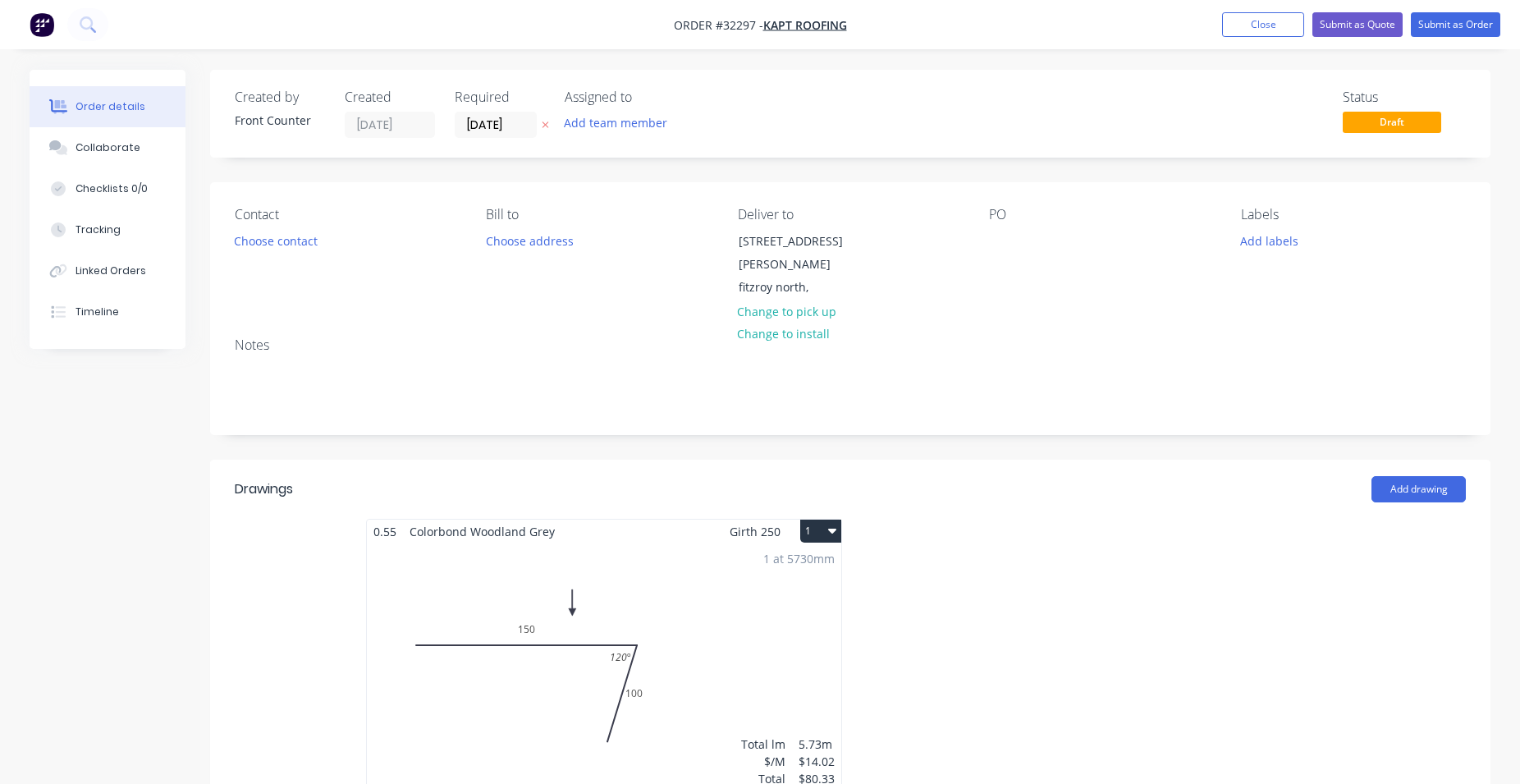
scroll to position [503, 0]
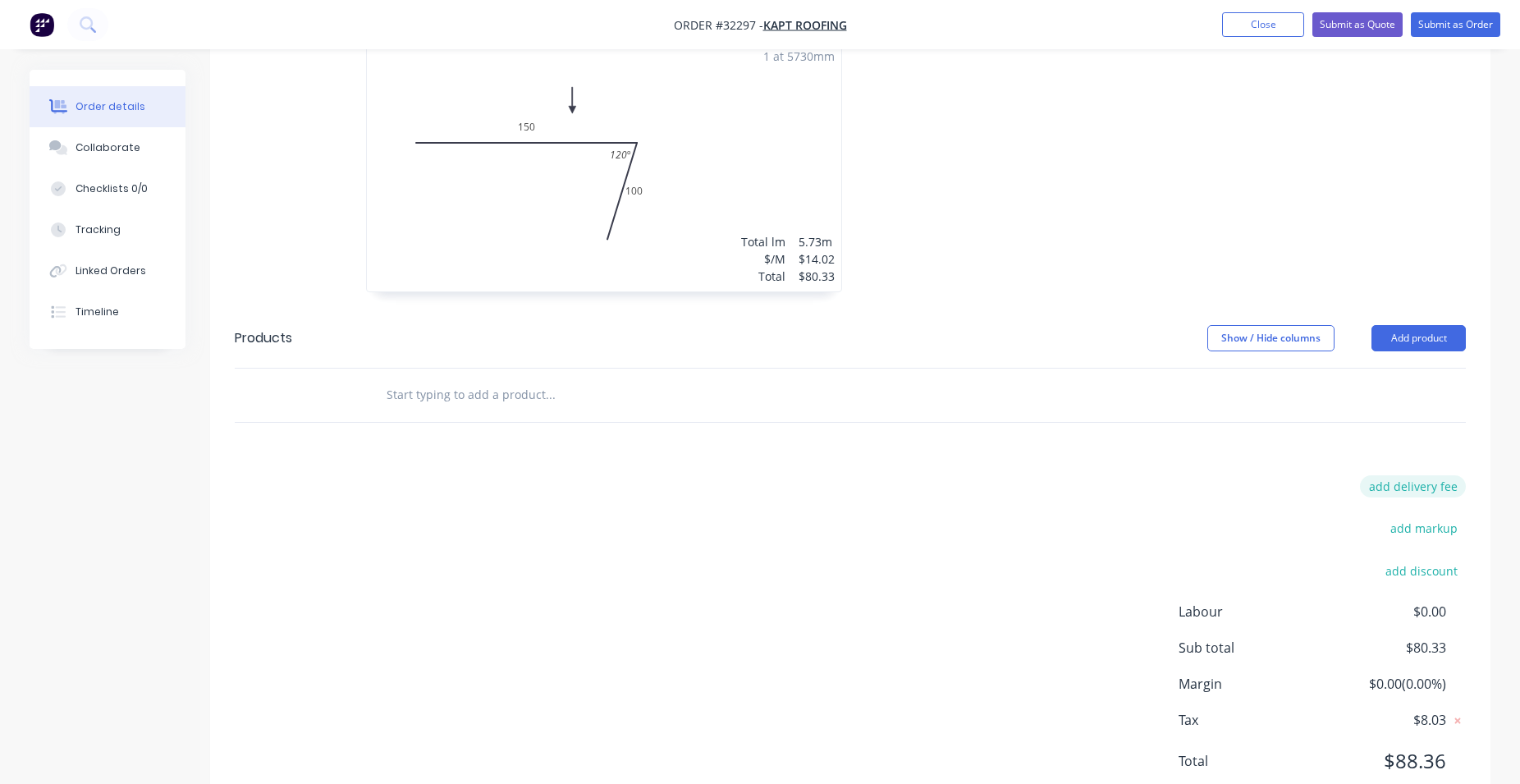
click at [1431, 475] on button "add delivery fee" at bounding box center [1413, 487] width 106 height 23
type input "50"
click input "submit" at bounding box center [0, 0] width 0 height 0
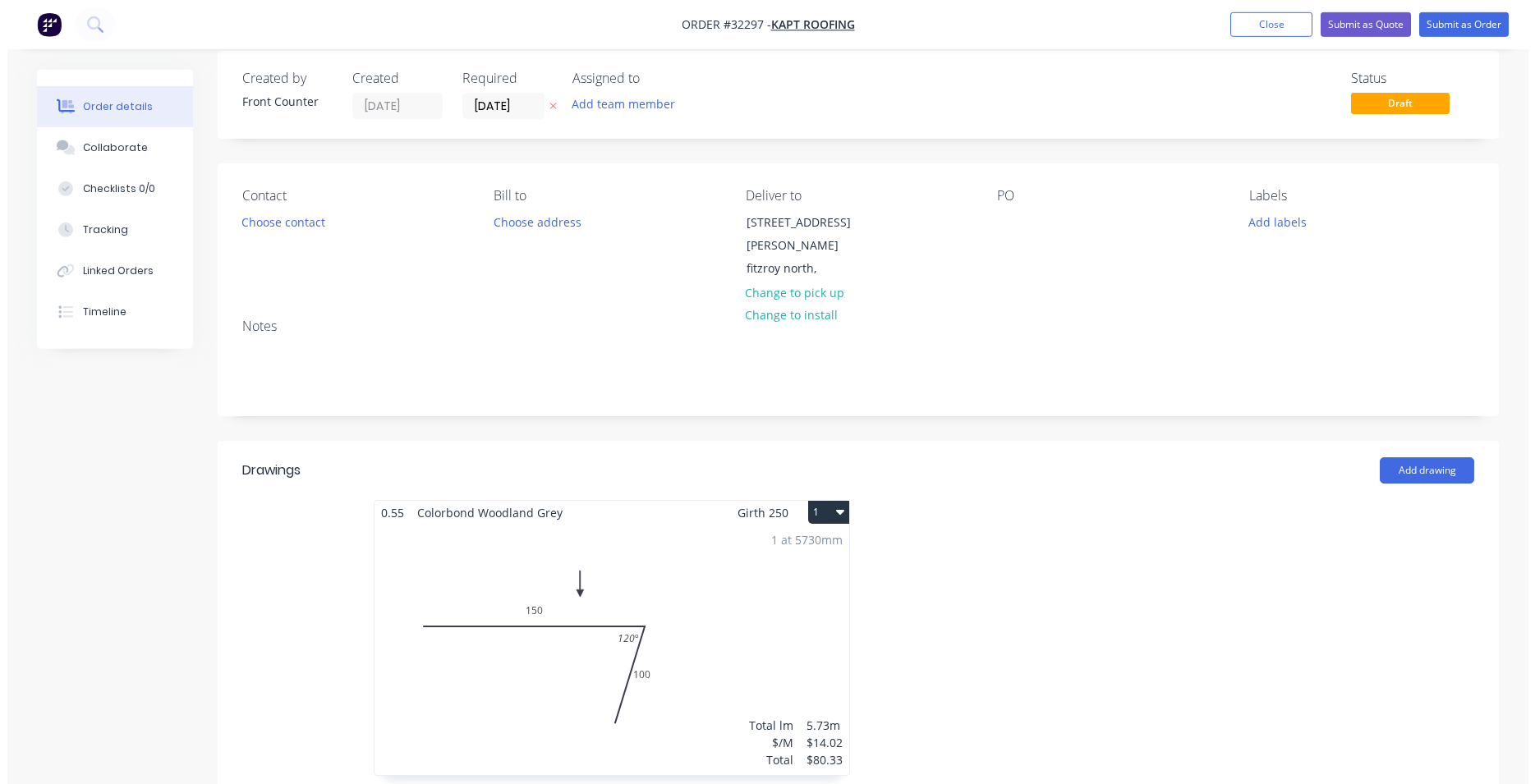
scroll to position [0, 0]
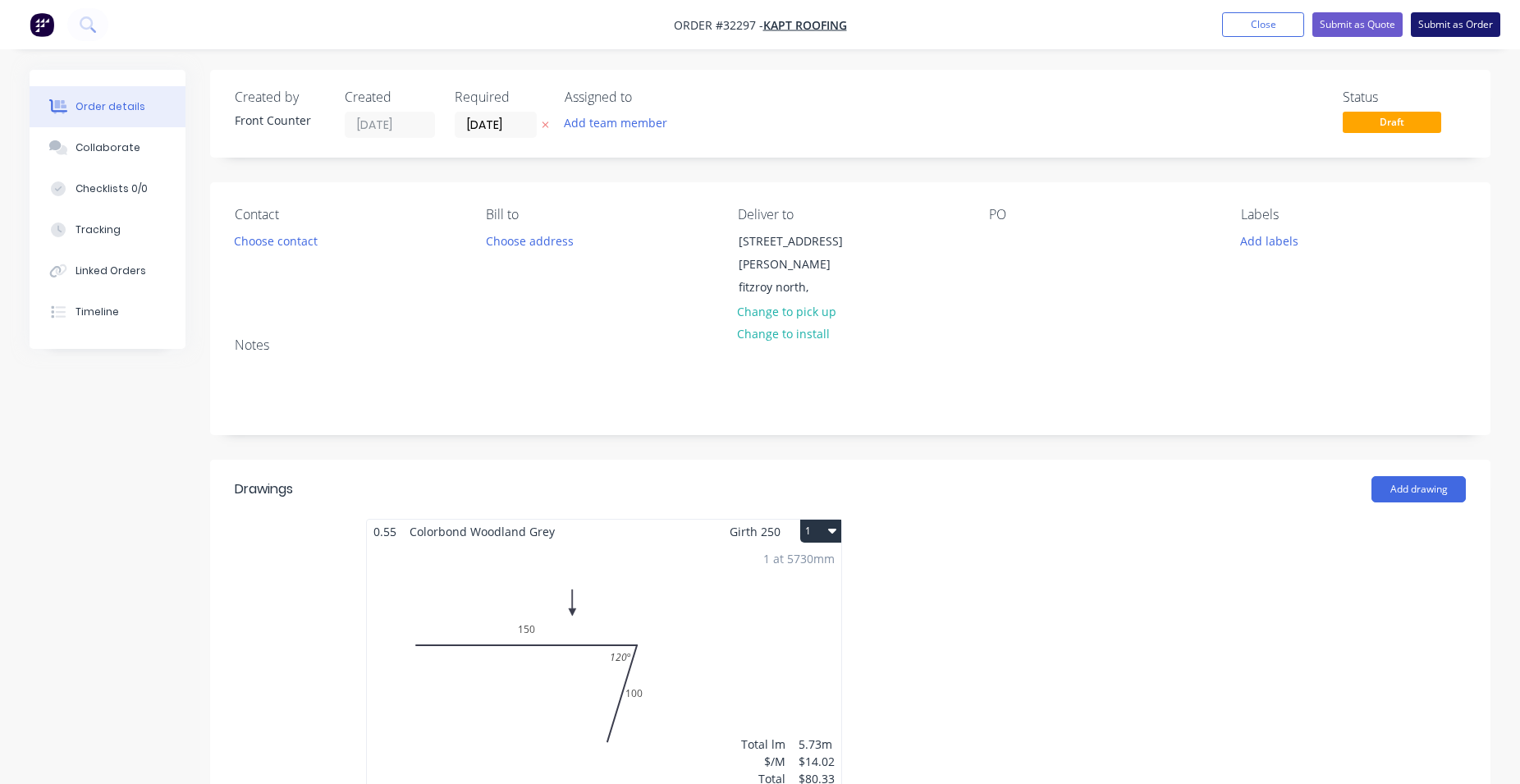
click at [1438, 32] on button "Submit as Order" at bounding box center [1455, 24] width 89 height 24
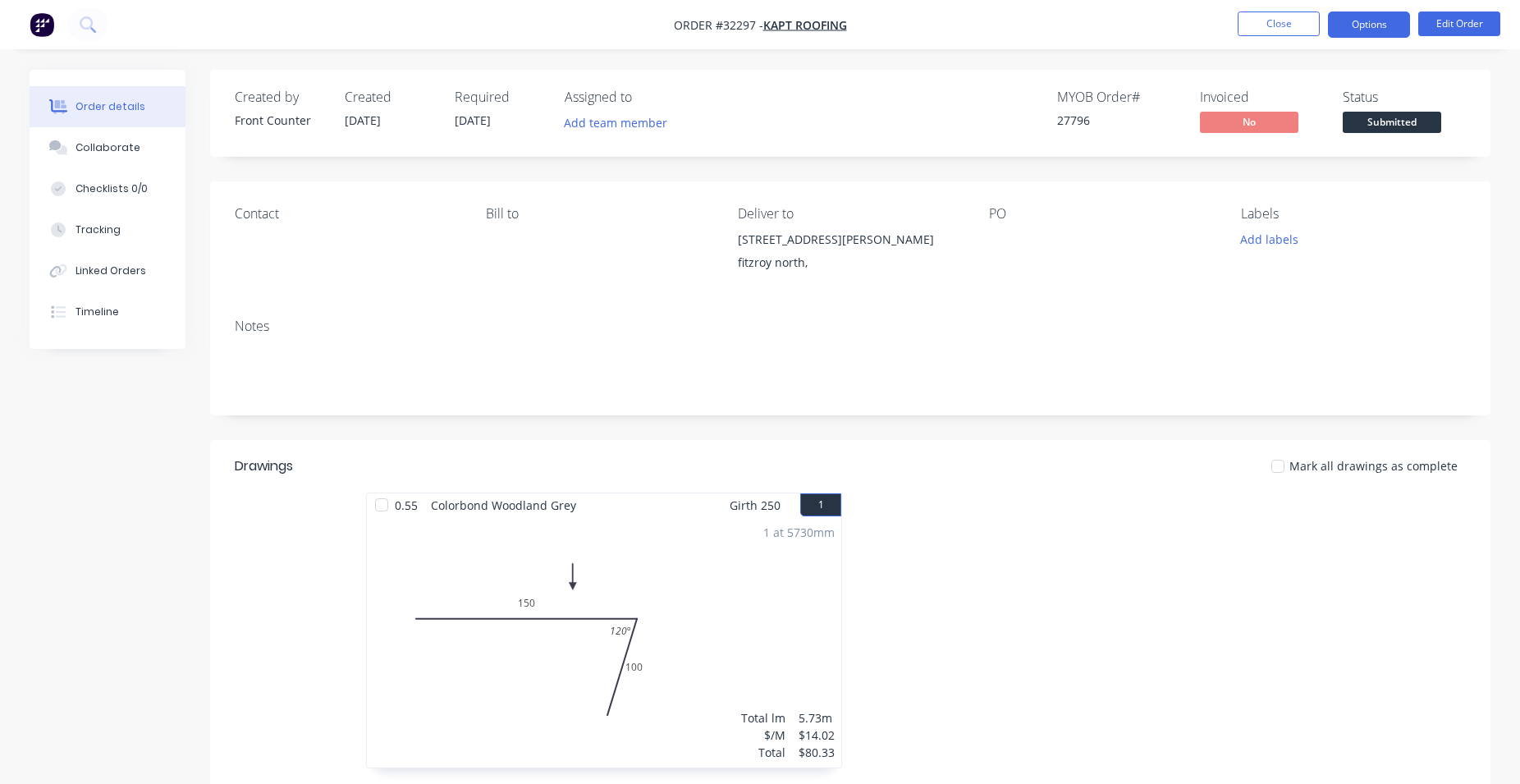
click at [1406, 29] on button "Options" at bounding box center [1368, 24] width 82 height 26
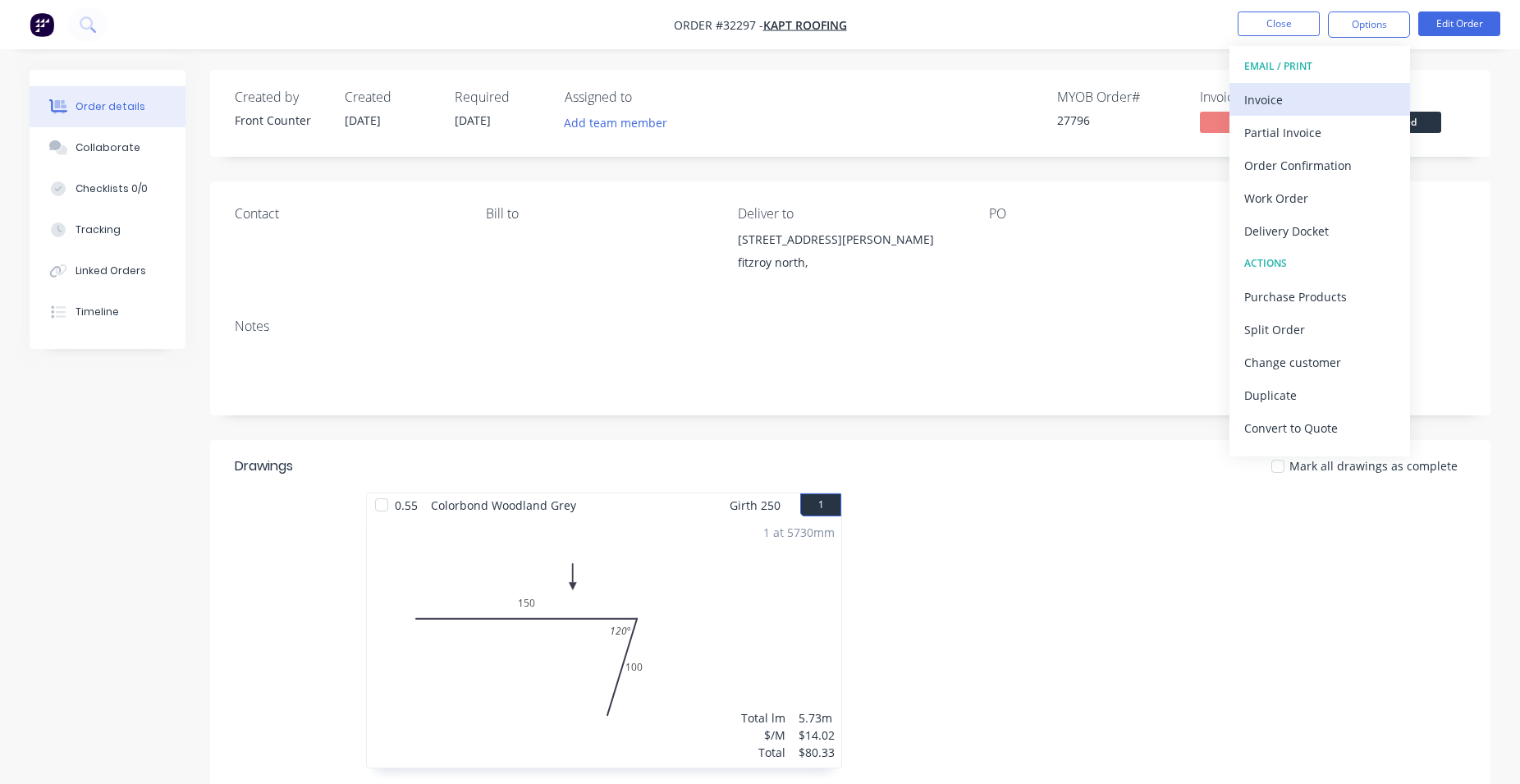
click at [1349, 103] on div "Invoice" at bounding box center [1320, 99] width 151 height 24
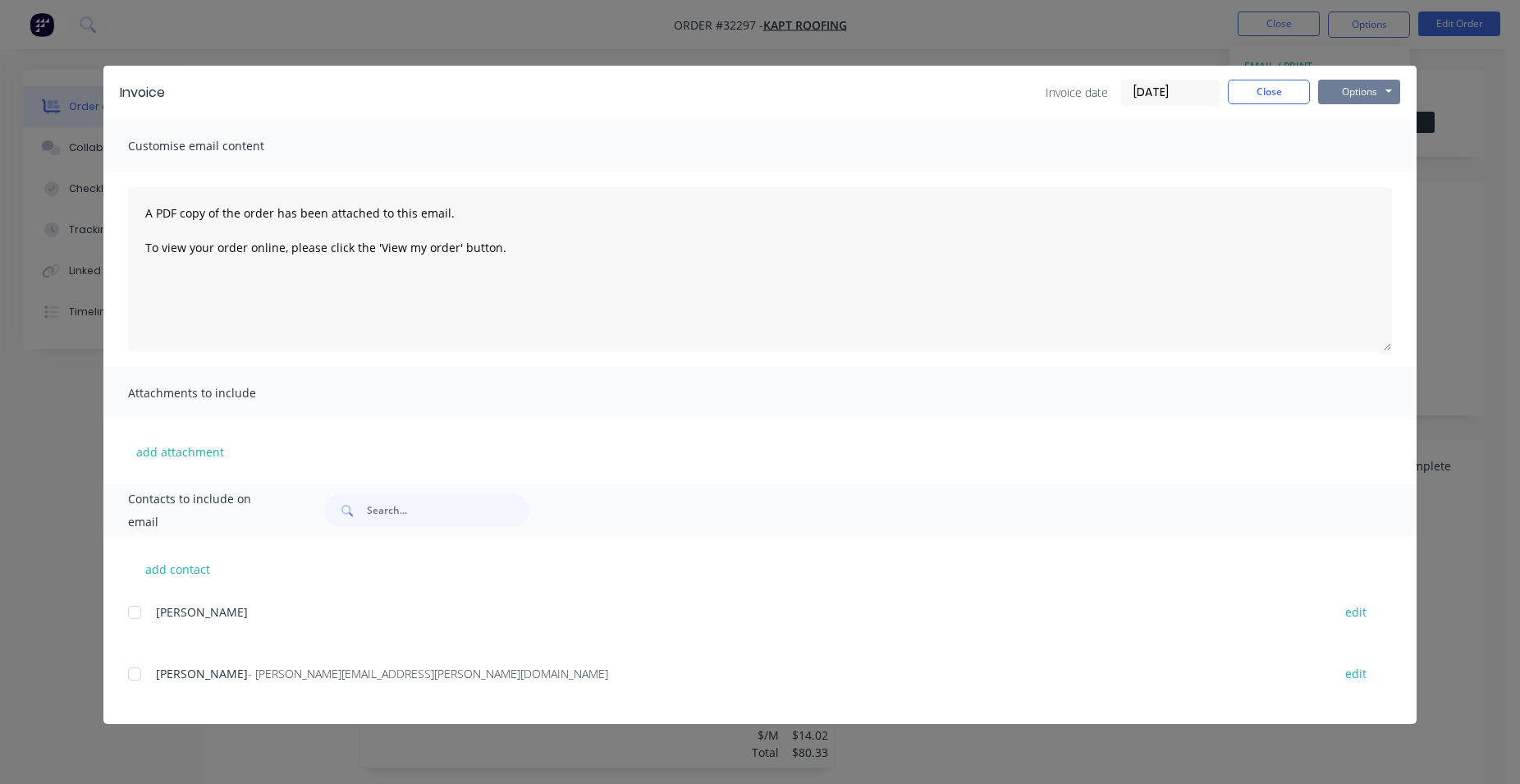
click at [1377, 85] on button "Options" at bounding box center [1359, 92] width 82 height 24
click at [1355, 153] on button "Print" at bounding box center [1371, 148] width 105 height 27
click at [1249, 91] on button "Close" at bounding box center [1269, 92] width 82 height 24
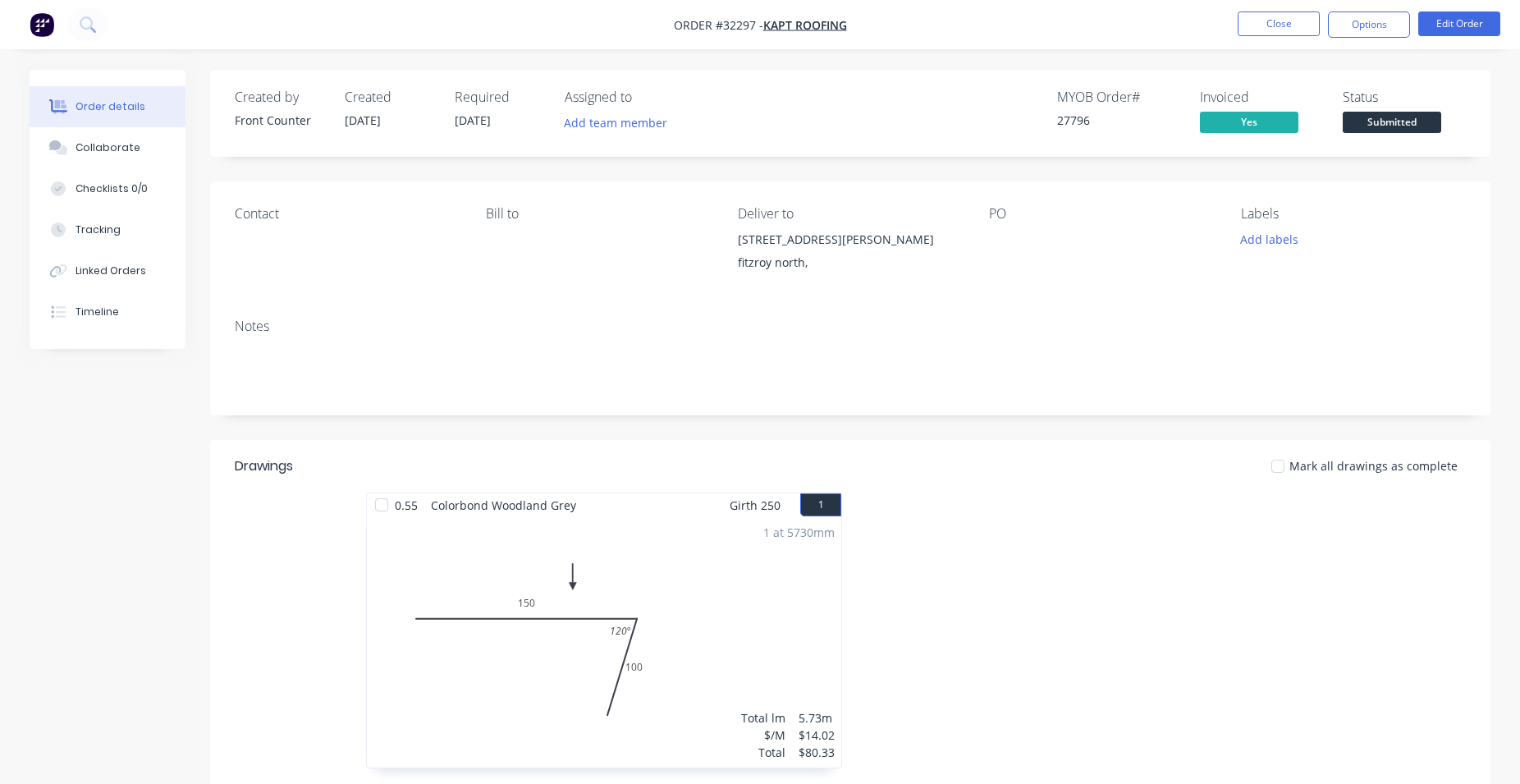
click at [1370, 119] on span "Submitted" at bounding box center [1392, 122] width 99 height 21
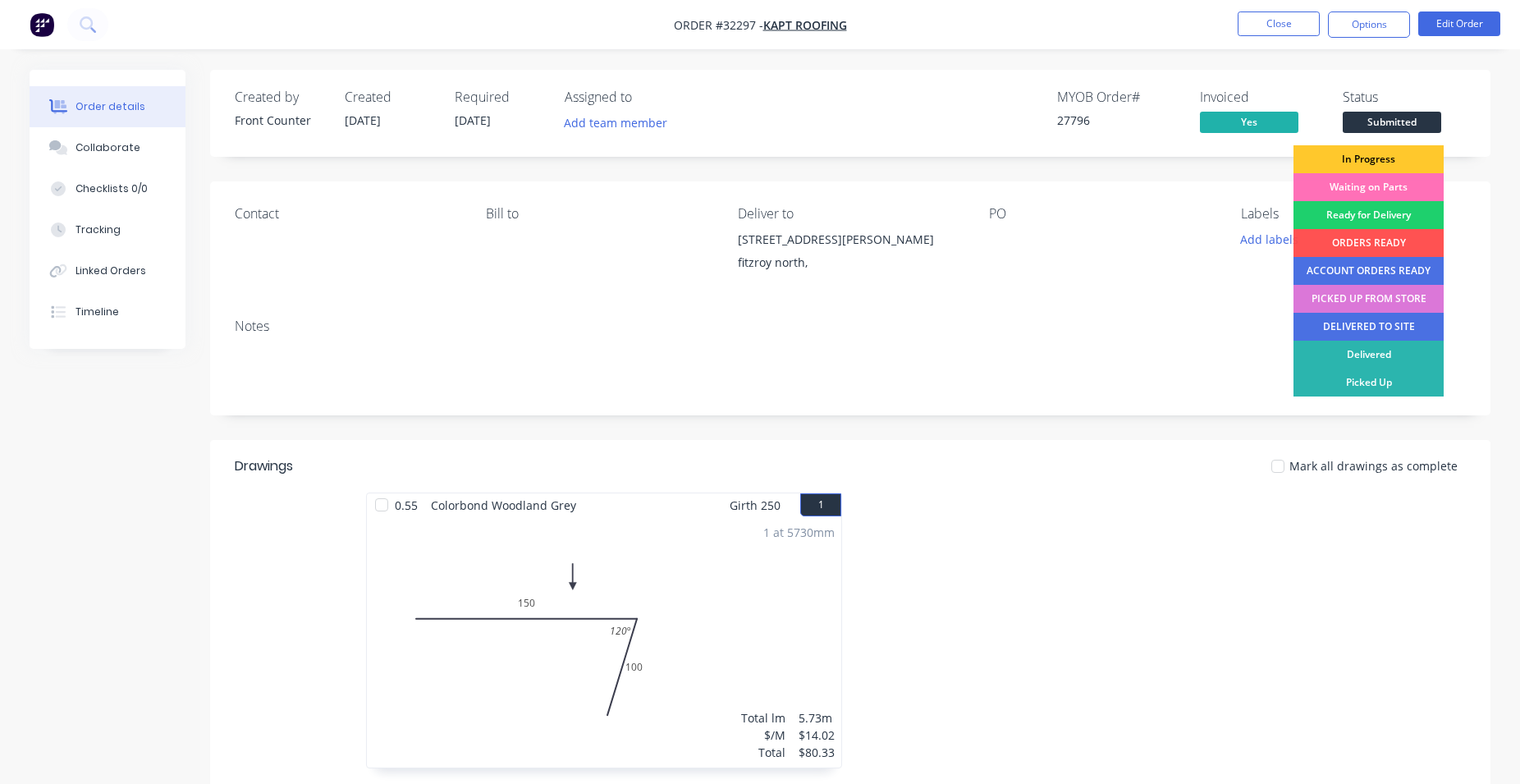
click at [1400, 163] on div "In Progress" at bounding box center [1368, 159] width 151 height 28
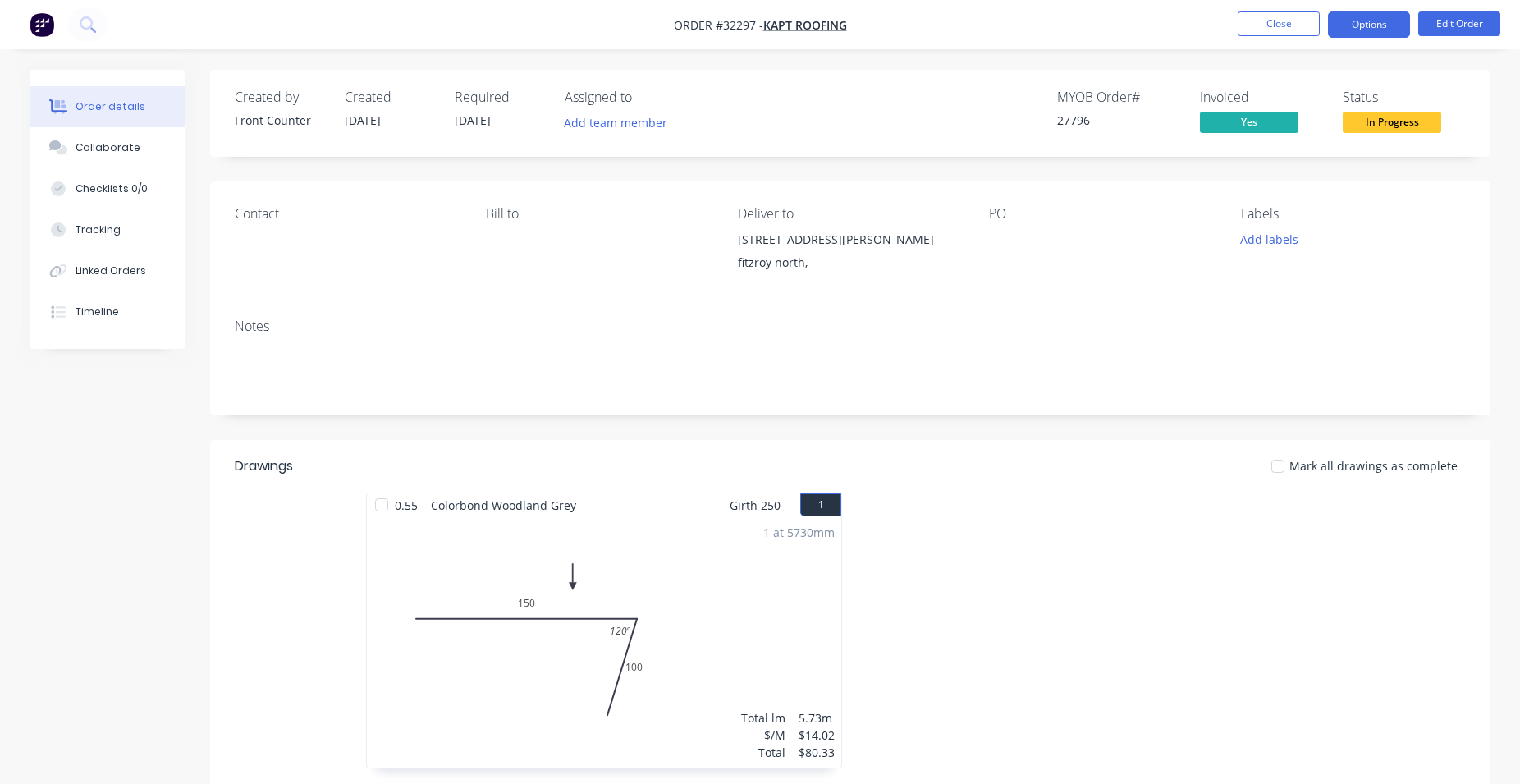
click at [1376, 28] on button "Options" at bounding box center [1368, 24] width 82 height 26
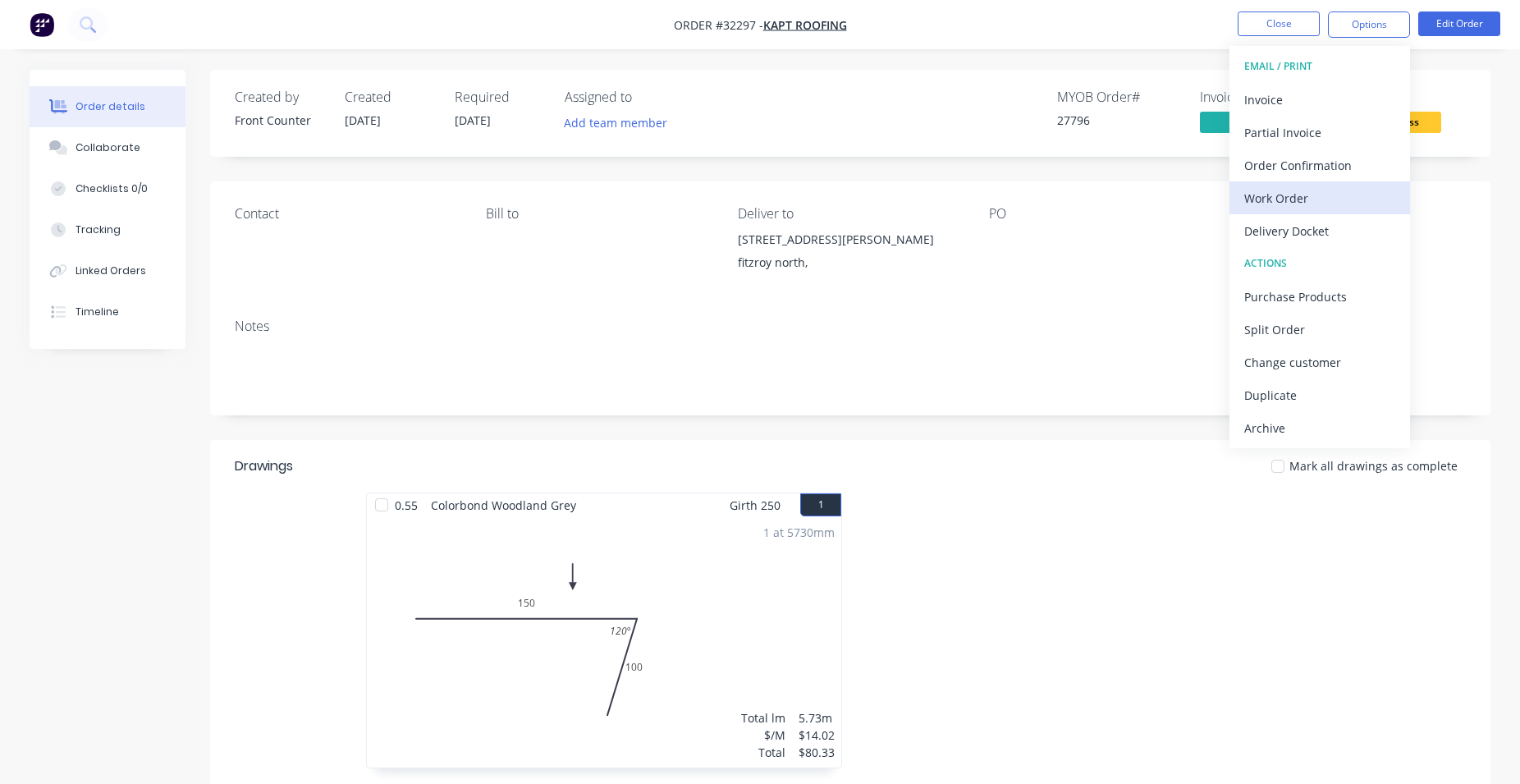
click at [1343, 202] on div "Work Order" at bounding box center [1320, 198] width 151 height 24
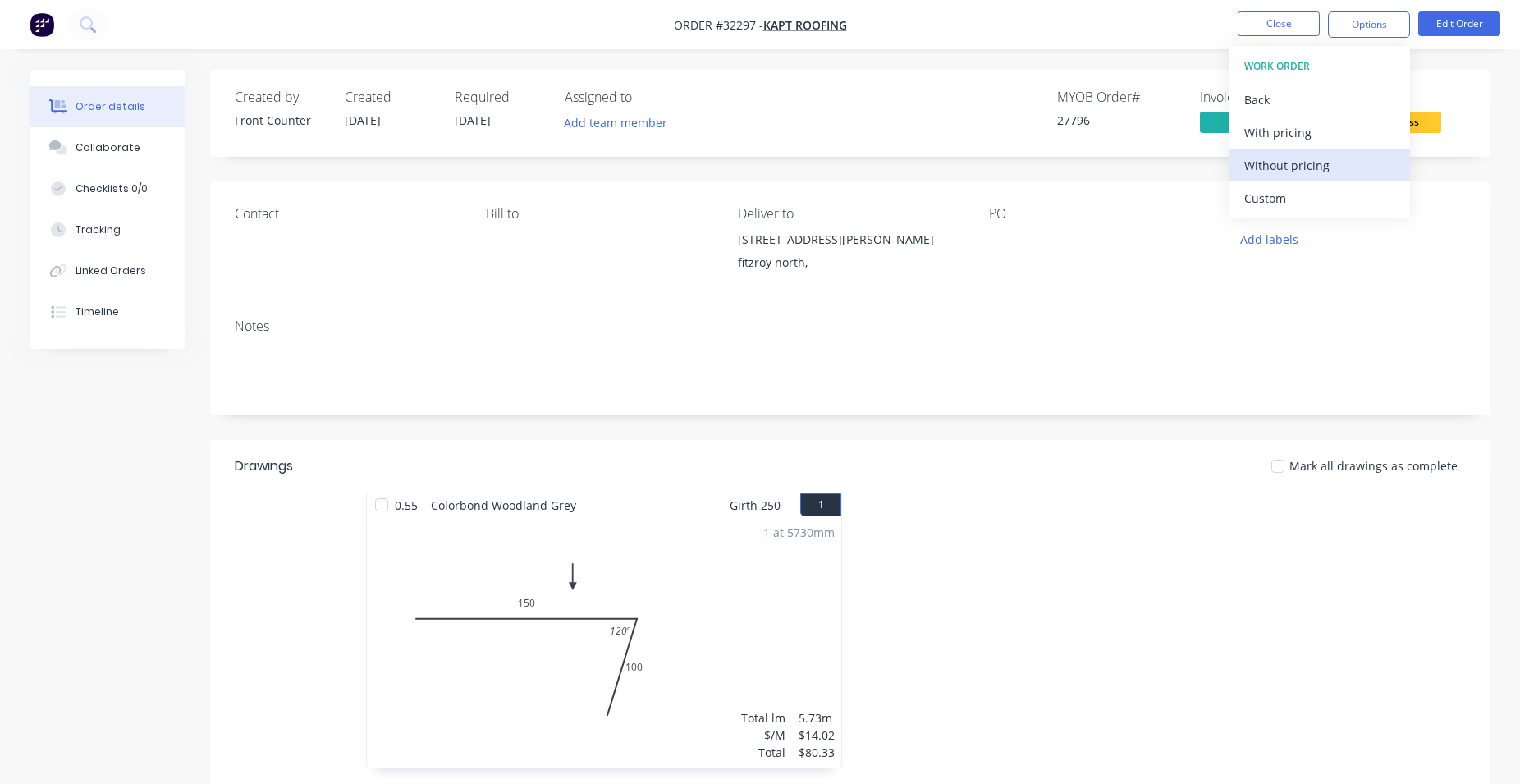
click at [1373, 173] on div "Without pricing" at bounding box center [1320, 165] width 151 height 24
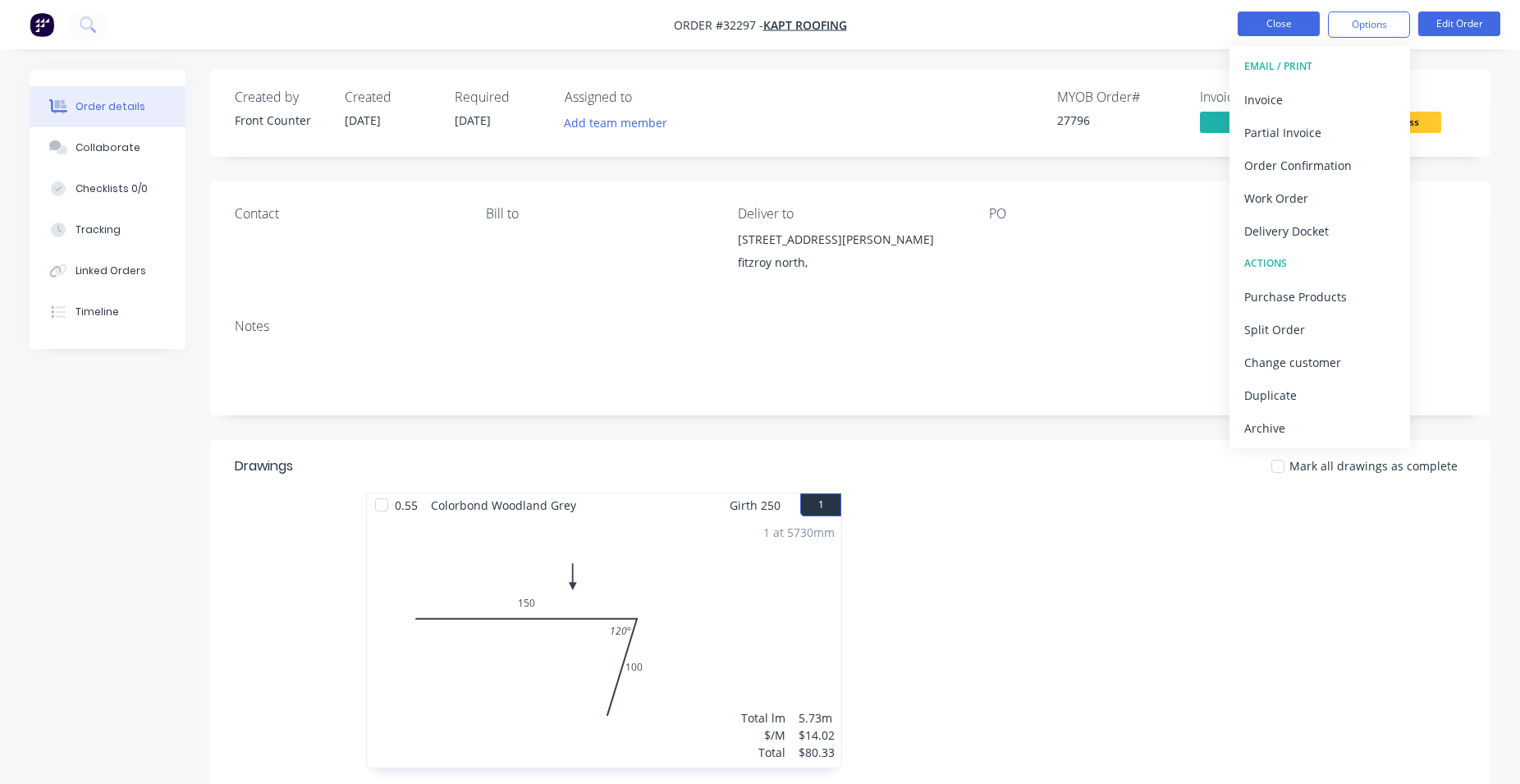
click at [1277, 21] on button "Close" at bounding box center [1278, 24] width 82 height 24
